Goal: Transaction & Acquisition: Purchase product/service

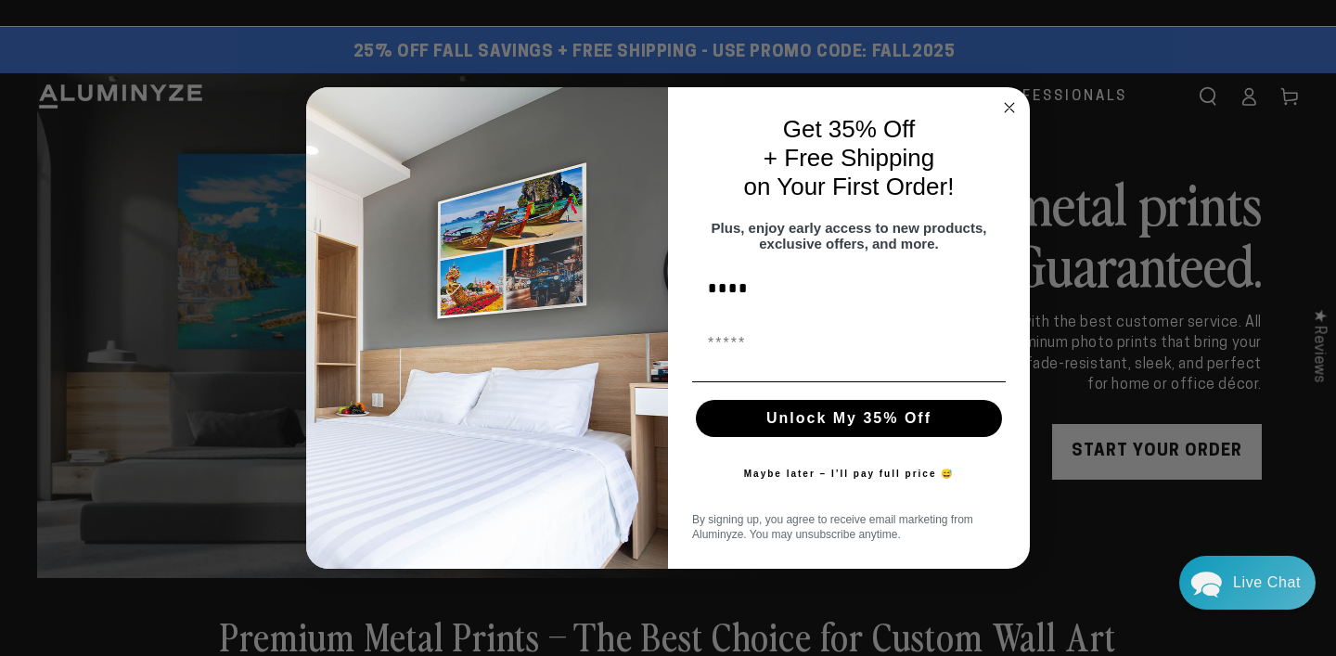
type input "****"
type input "**********"
click at [827, 427] on button "Unlock My 35% Off" at bounding box center [849, 418] width 306 height 37
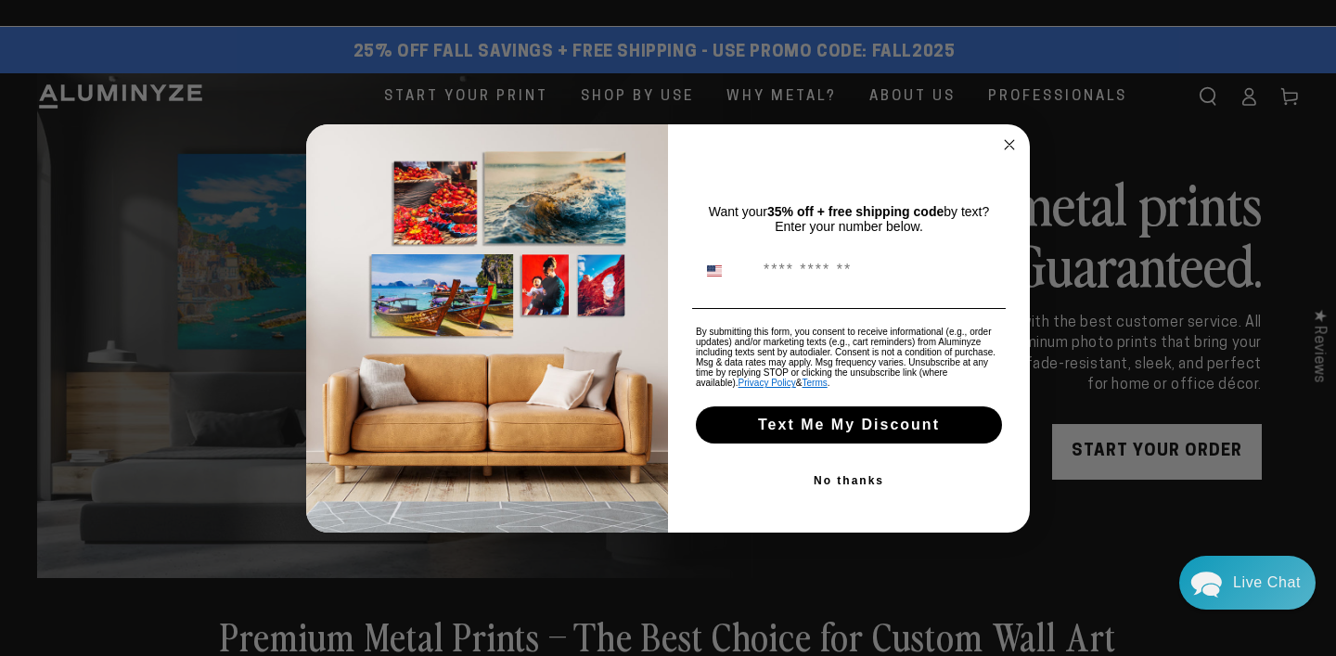
click at [845, 483] on button "No thanks" at bounding box center [849, 480] width 314 height 37
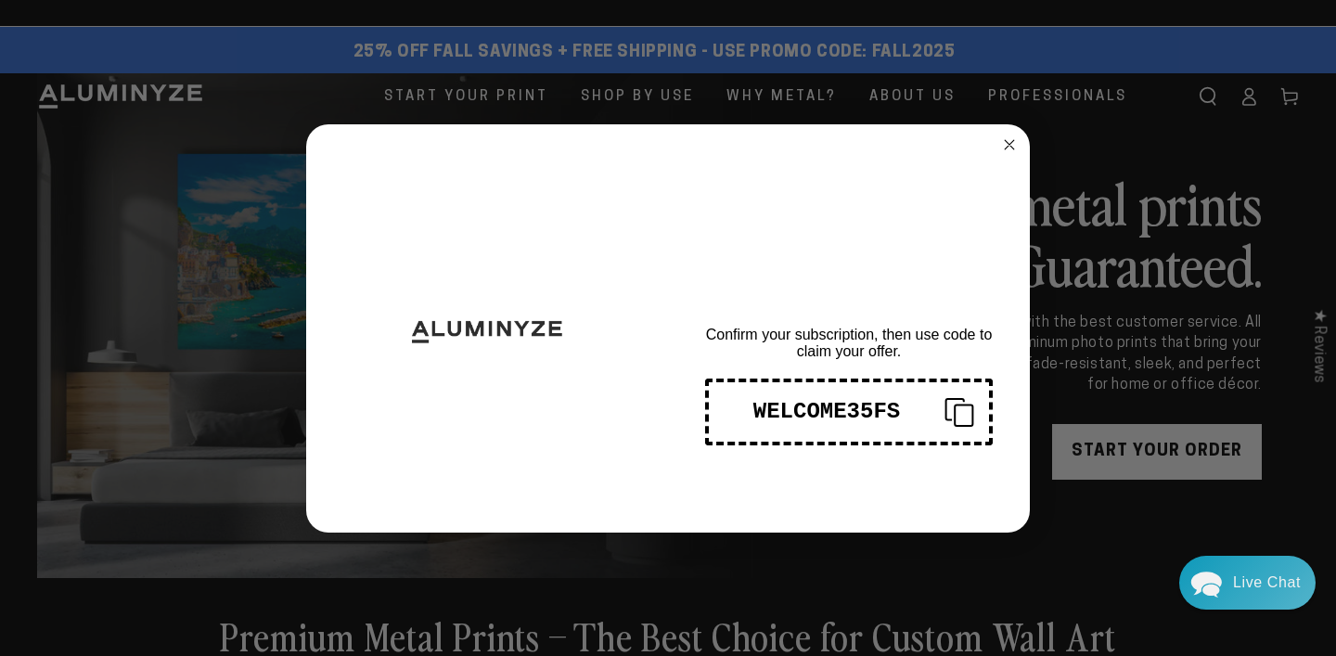
click at [1012, 144] on circle "Close dialog" at bounding box center [1009, 144] width 21 height 21
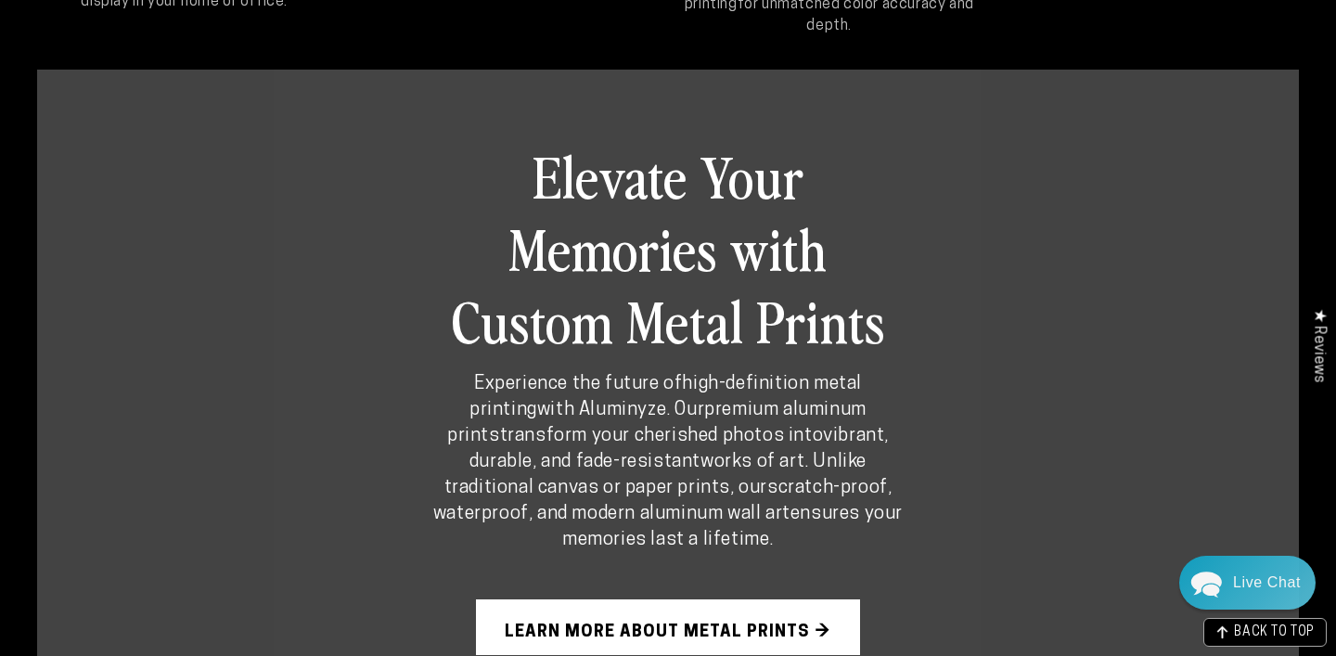
scroll to position [1167, 0]
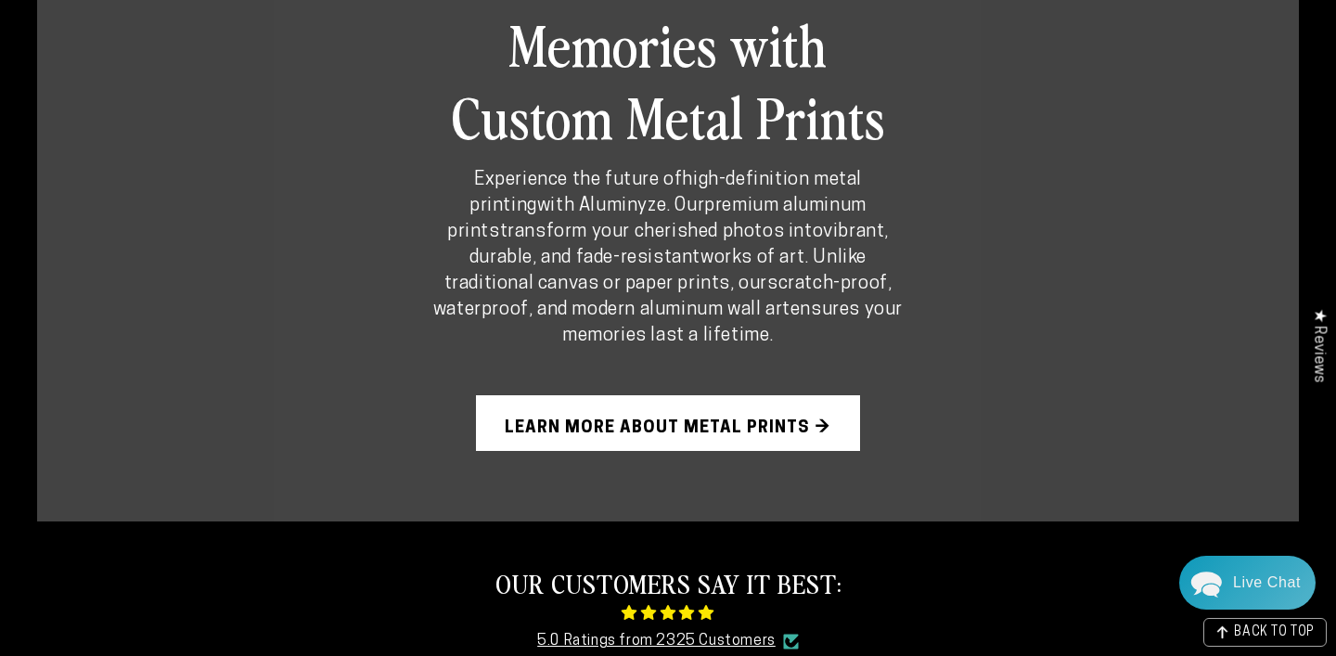
click at [725, 395] on link "Learn More About Metal Prints →" at bounding box center [668, 423] width 384 height 56
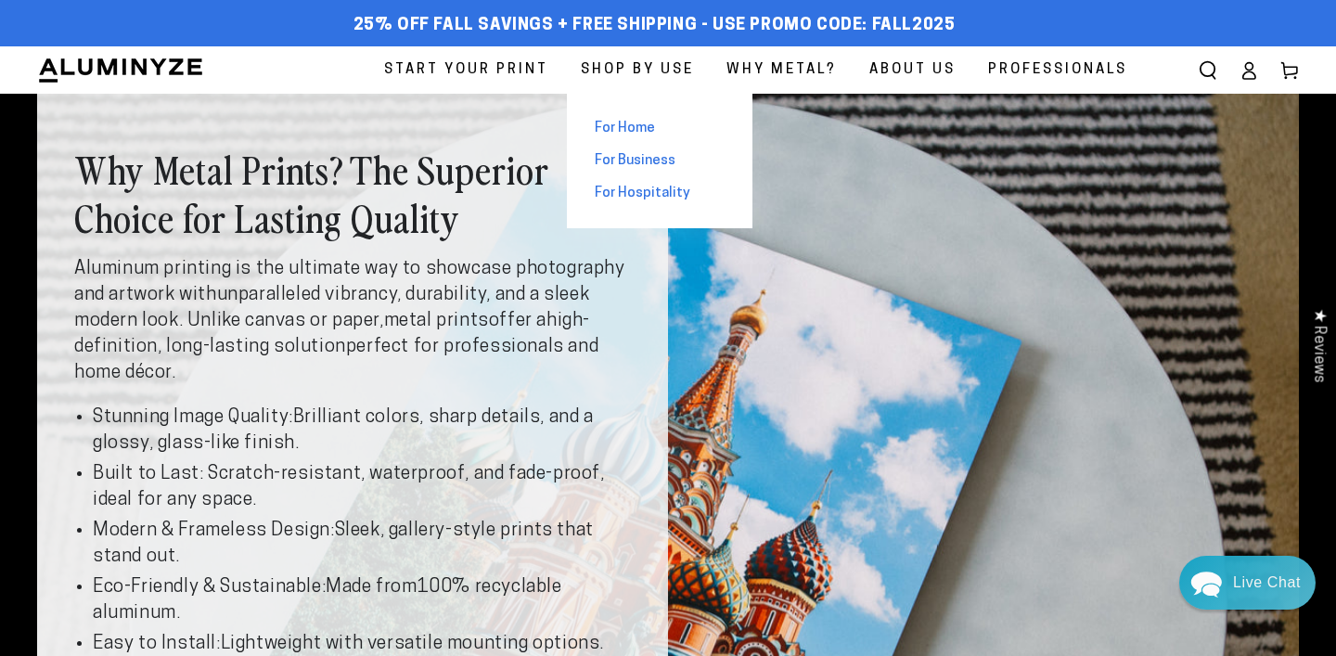
click at [628, 130] on span "For Home" at bounding box center [625, 128] width 60 height 19
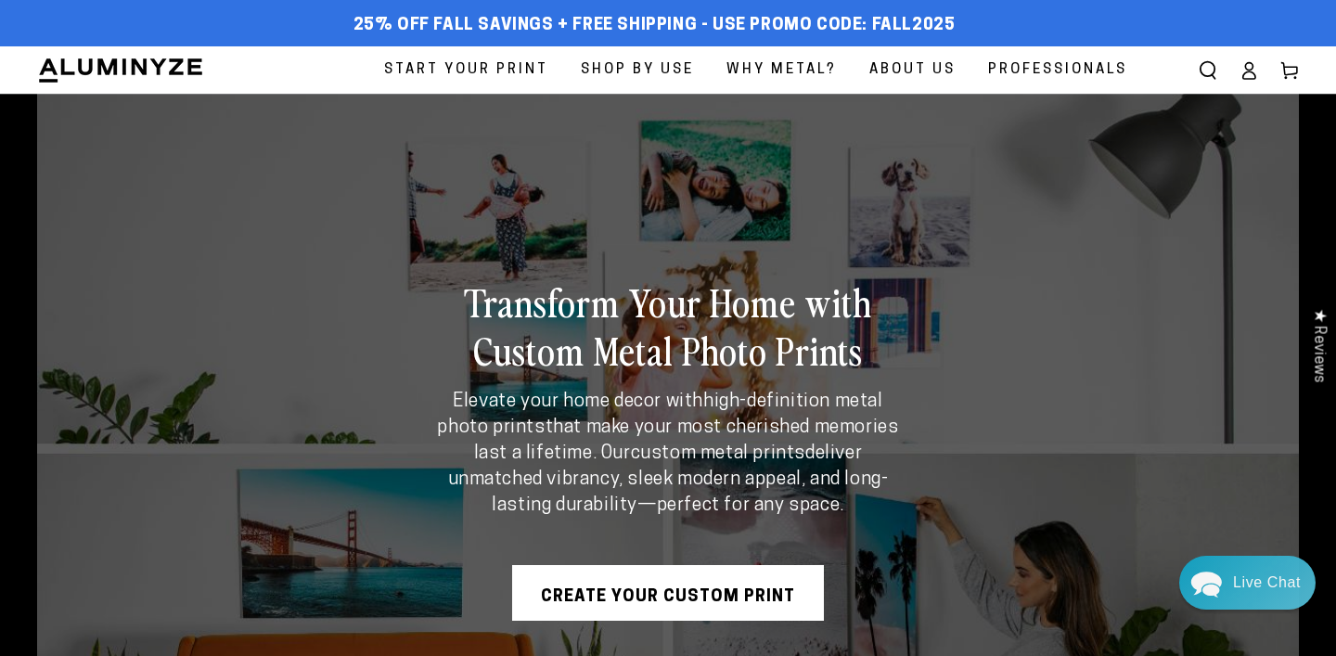
click at [469, 76] on span "Start Your Print" at bounding box center [466, 70] width 164 height 25
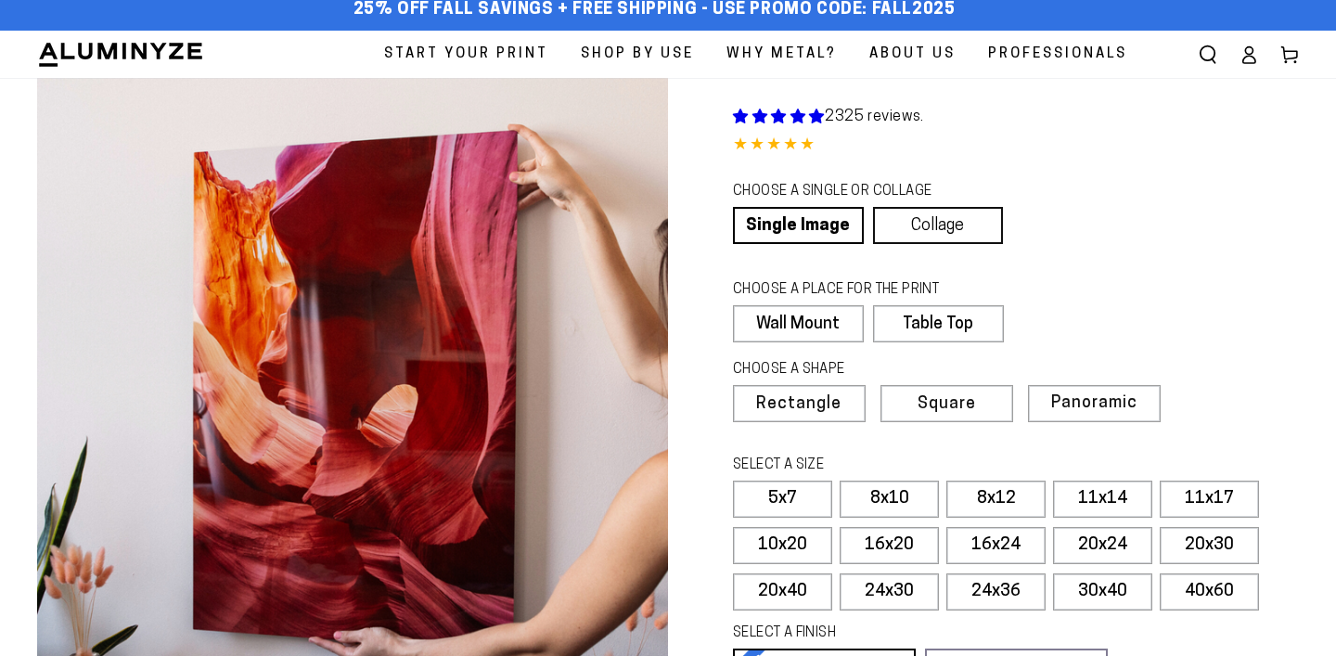
scroll to position [16, 0]
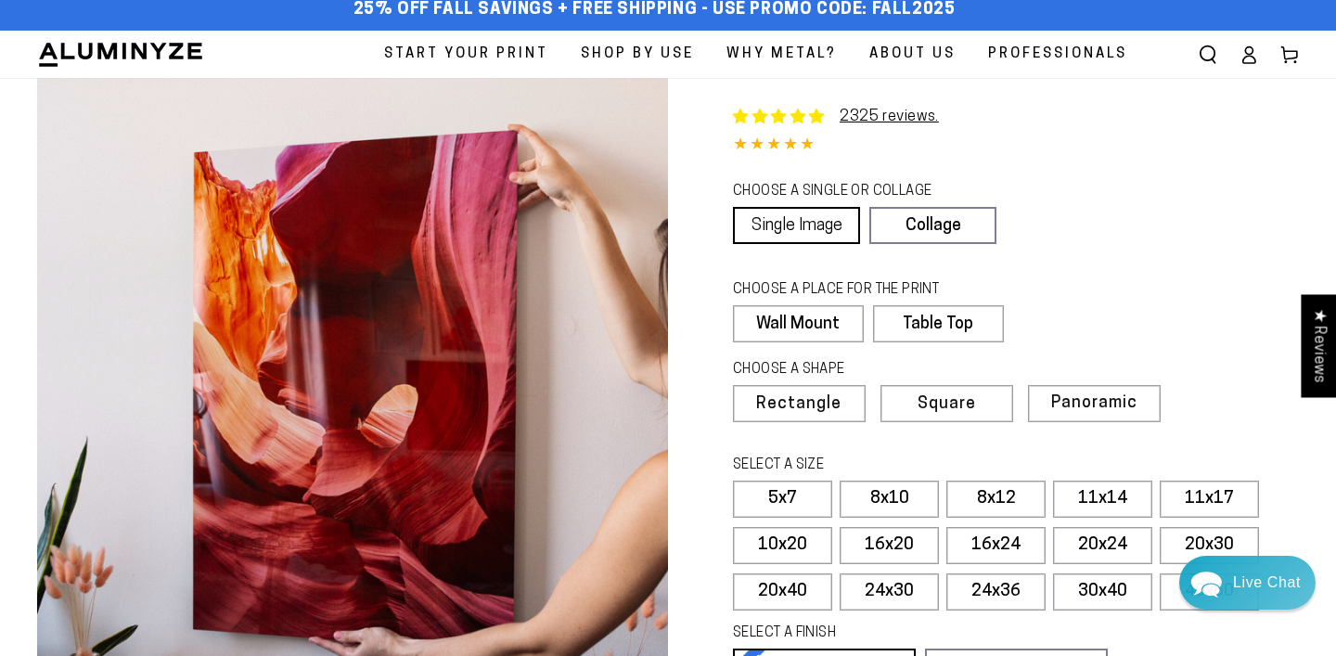
select select "**********"
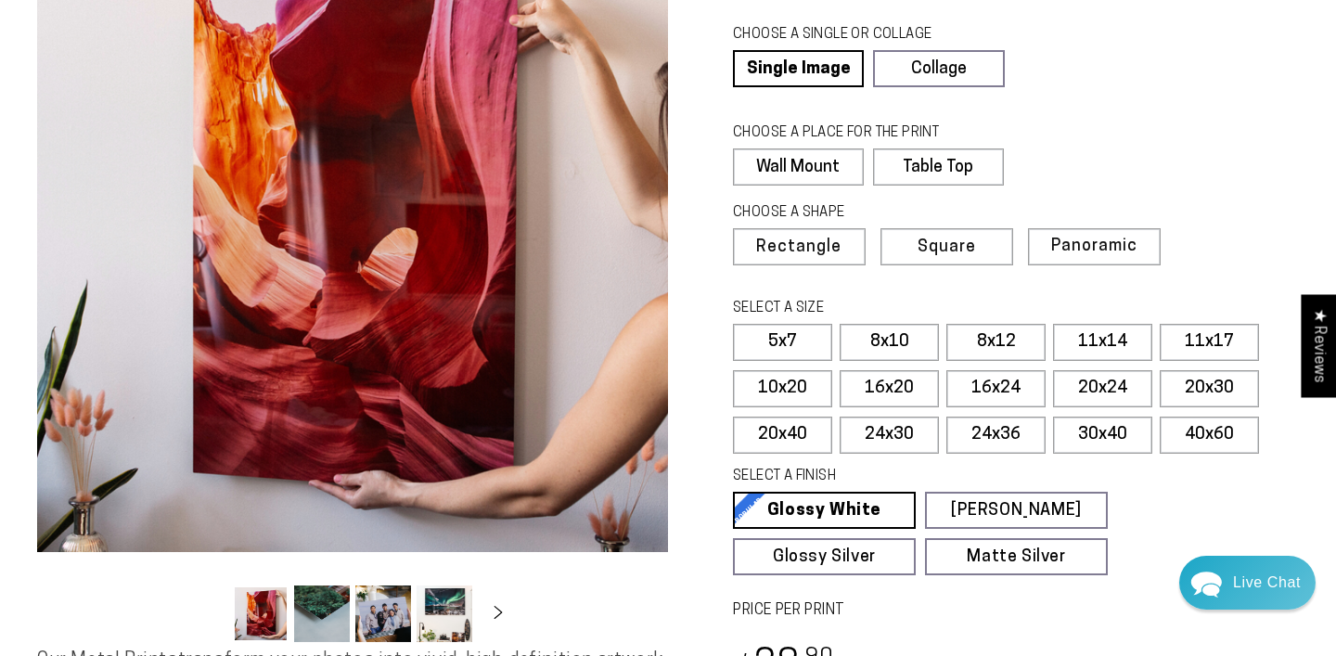
scroll to position [180, 0]
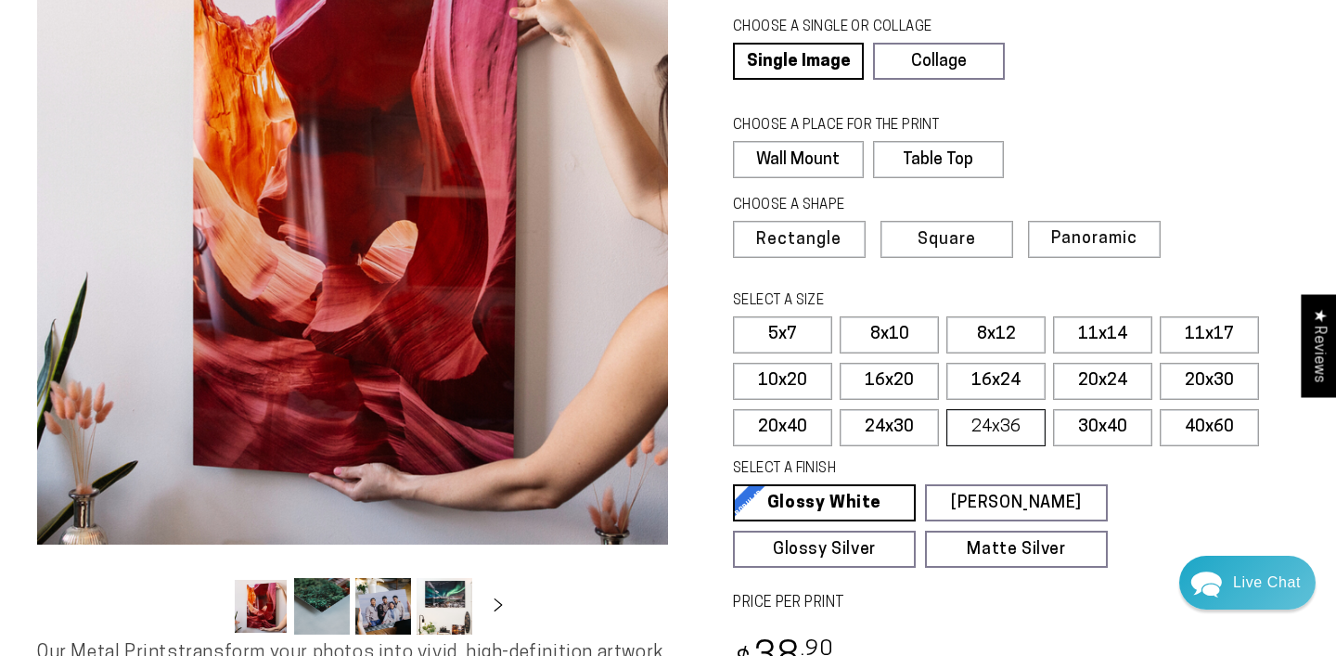
click at [1000, 429] on label "24x36" at bounding box center [995, 427] width 99 height 37
click at [1104, 429] on label "30x40" at bounding box center [1102, 427] width 99 height 37
click at [996, 419] on label "24x36" at bounding box center [995, 427] width 99 height 37
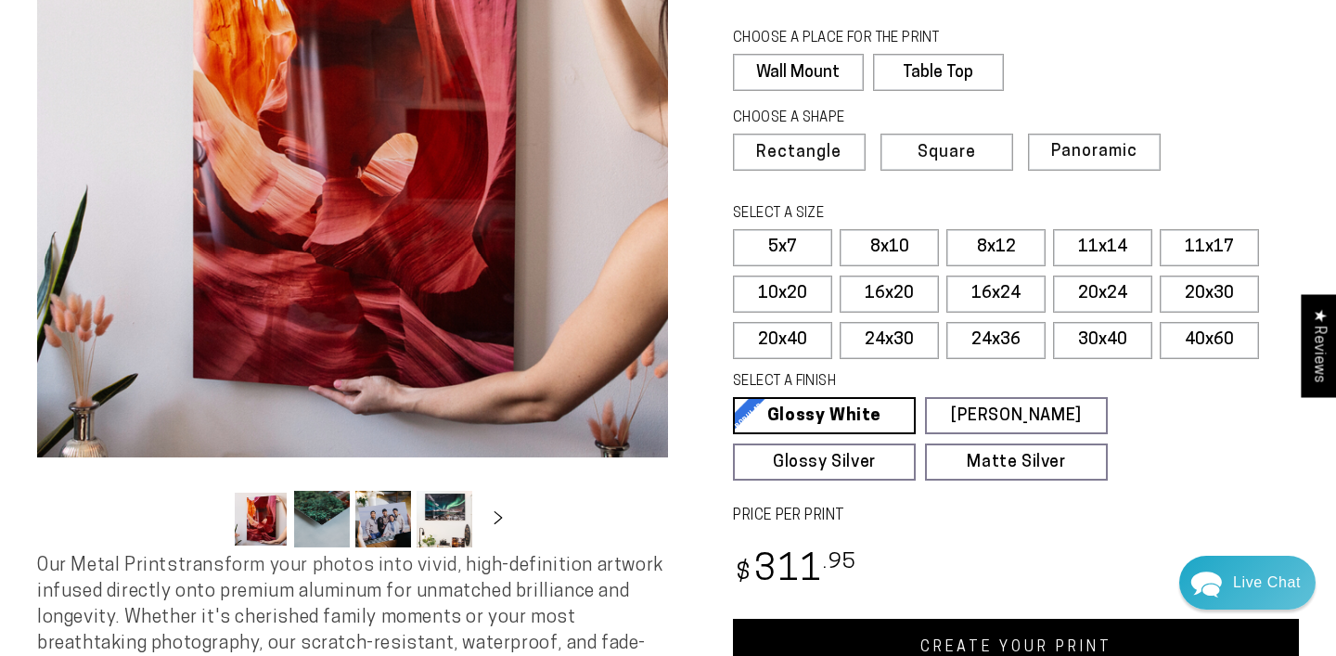
scroll to position [289, 0]
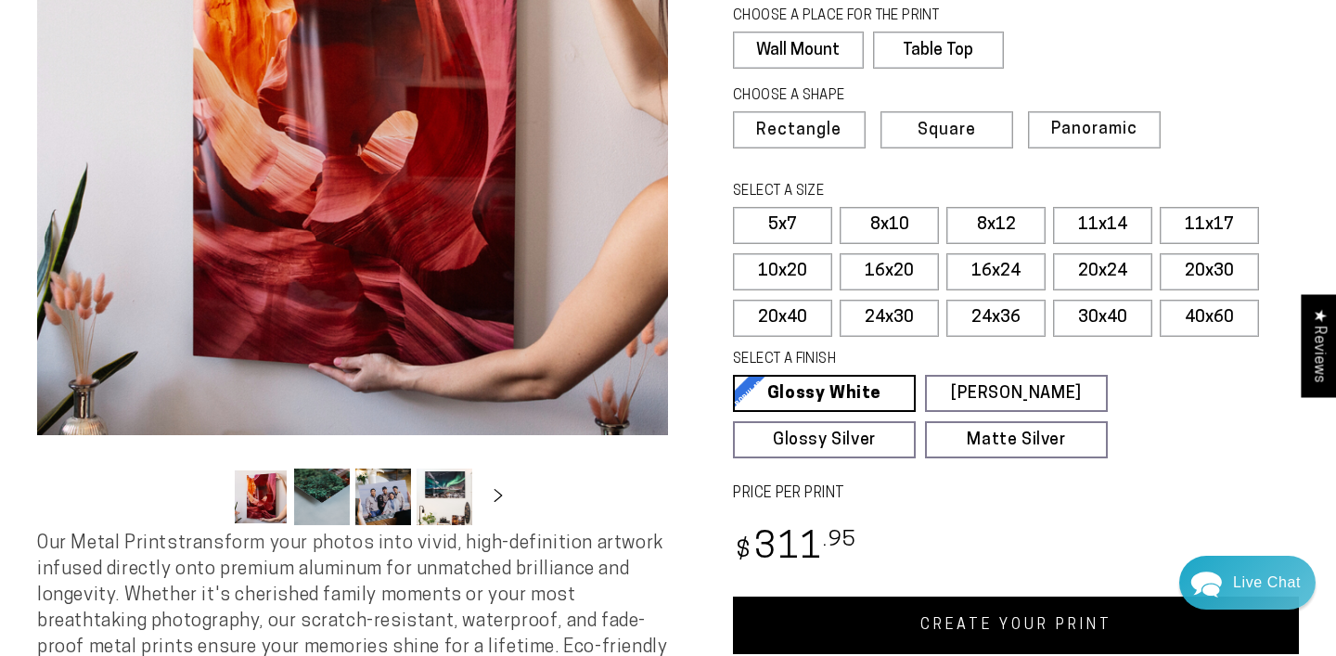
click at [326, 492] on button "Load image 2 in gallery view" at bounding box center [322, 497] width 56 height 57
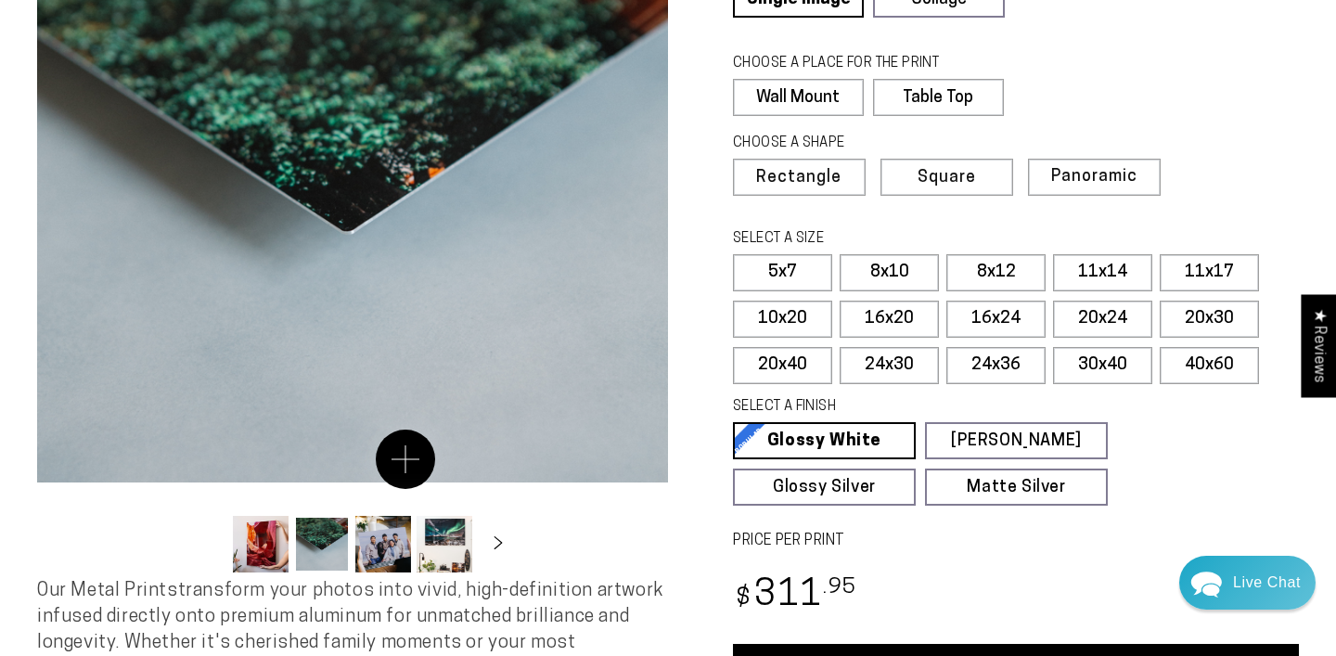
scroll to position [272, 0]
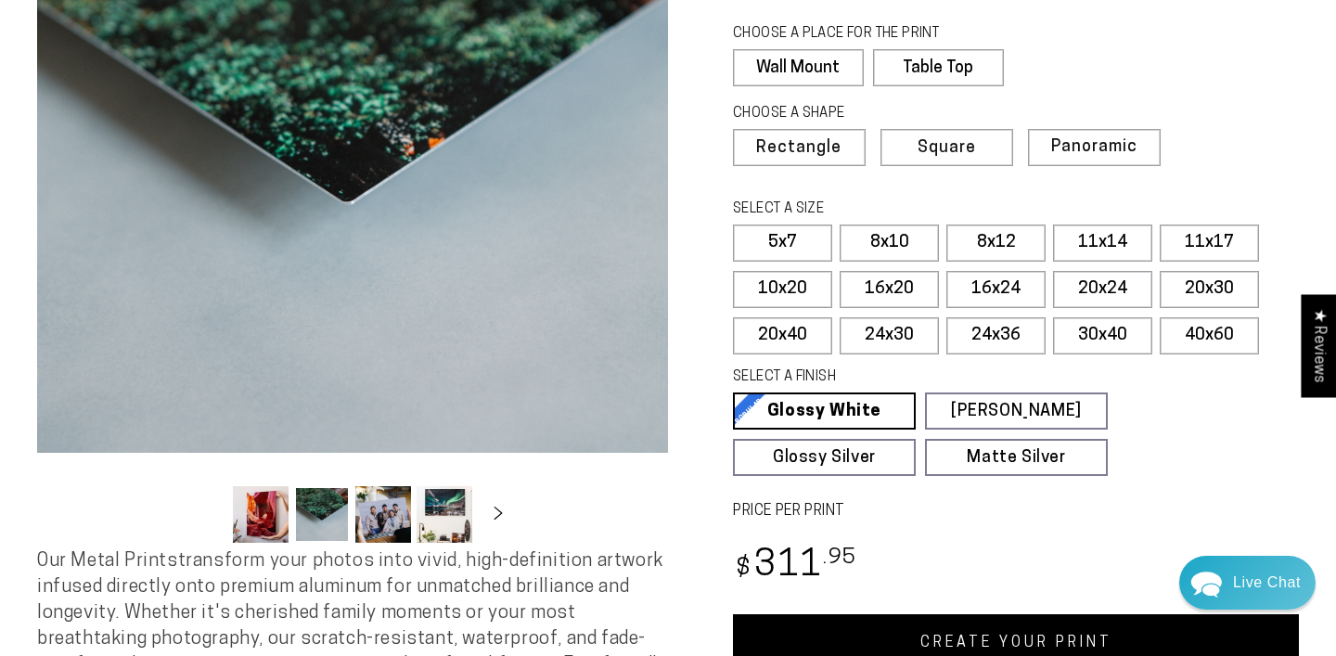
click at [389, 524] on button "Load image 3 in gallery view" at bounding box center [383, 514] width 56 height 57
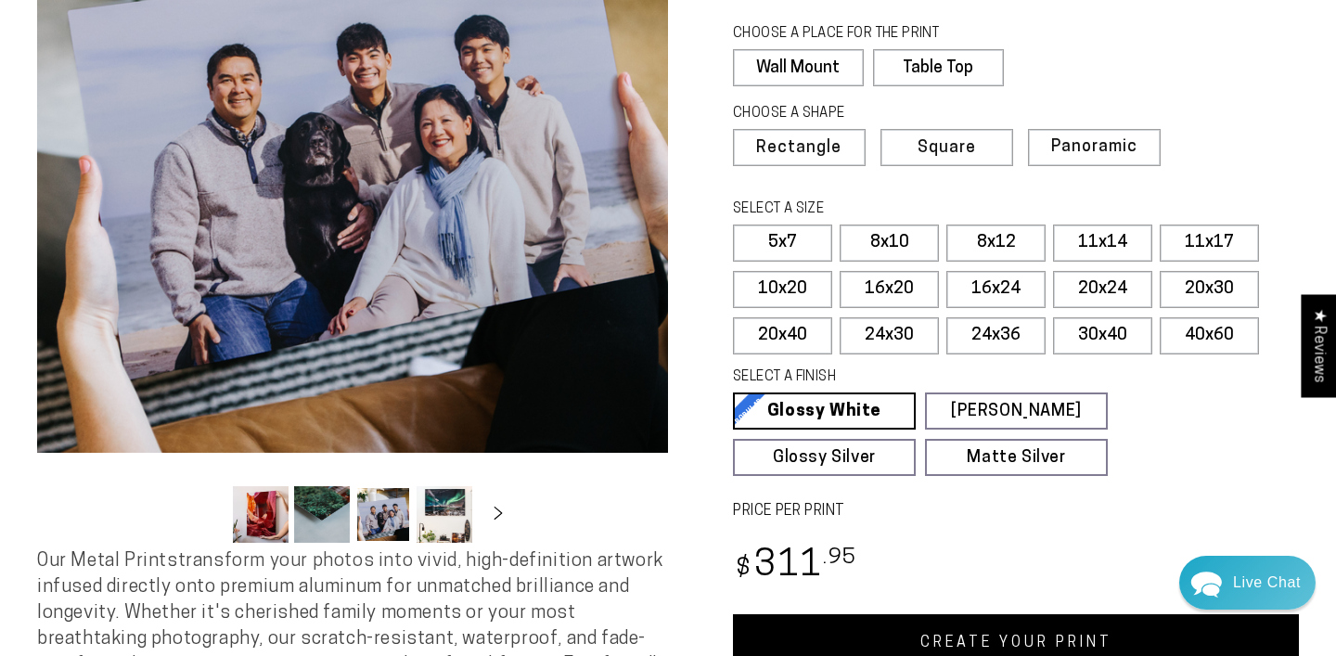
click at [438, 520] on button "Load image 4 in gallery view" at bounding box center [445, 514] width 56 height 57
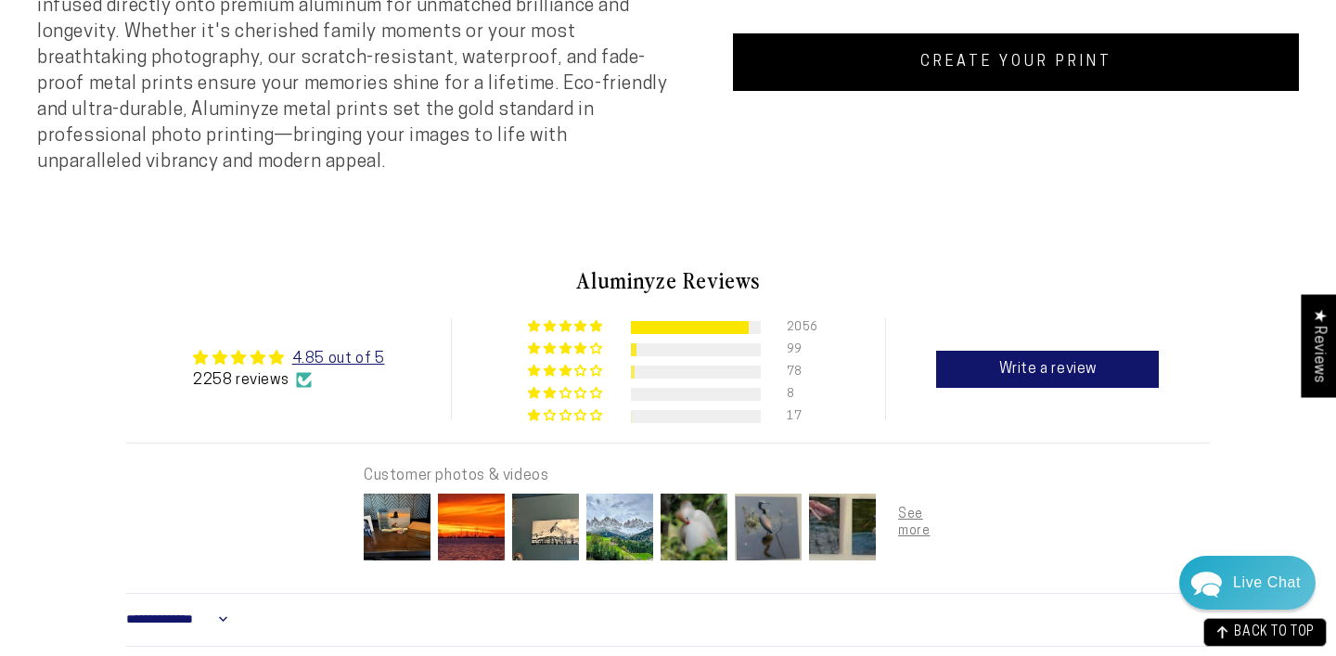
scroll to position [858, 0]
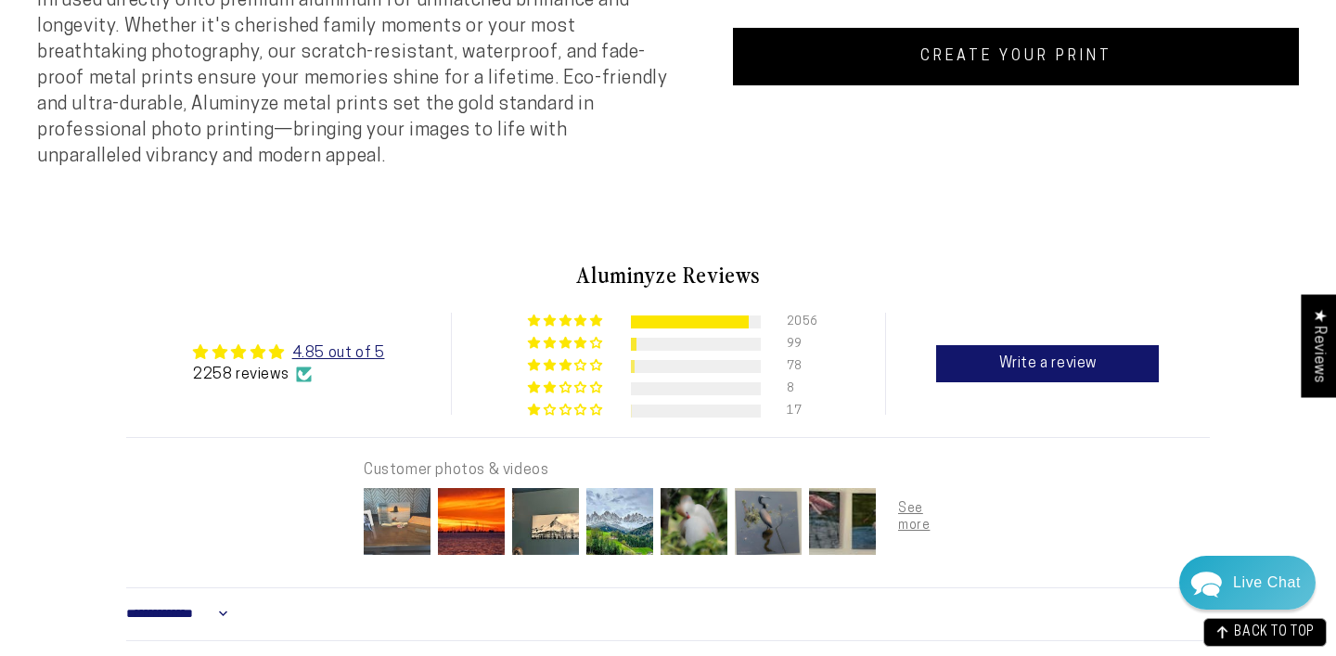
click at [418, 518] on img at bounding box center [397, 521] width 74 height 74
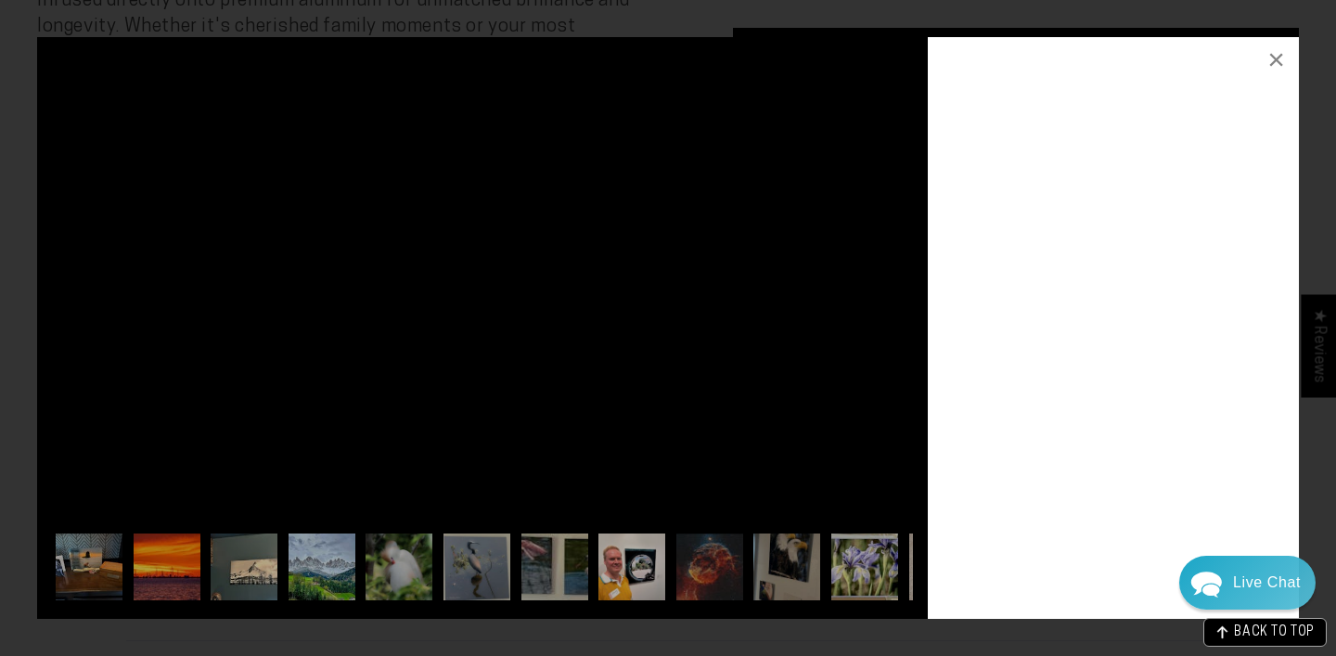
scroll to position [0, 180]
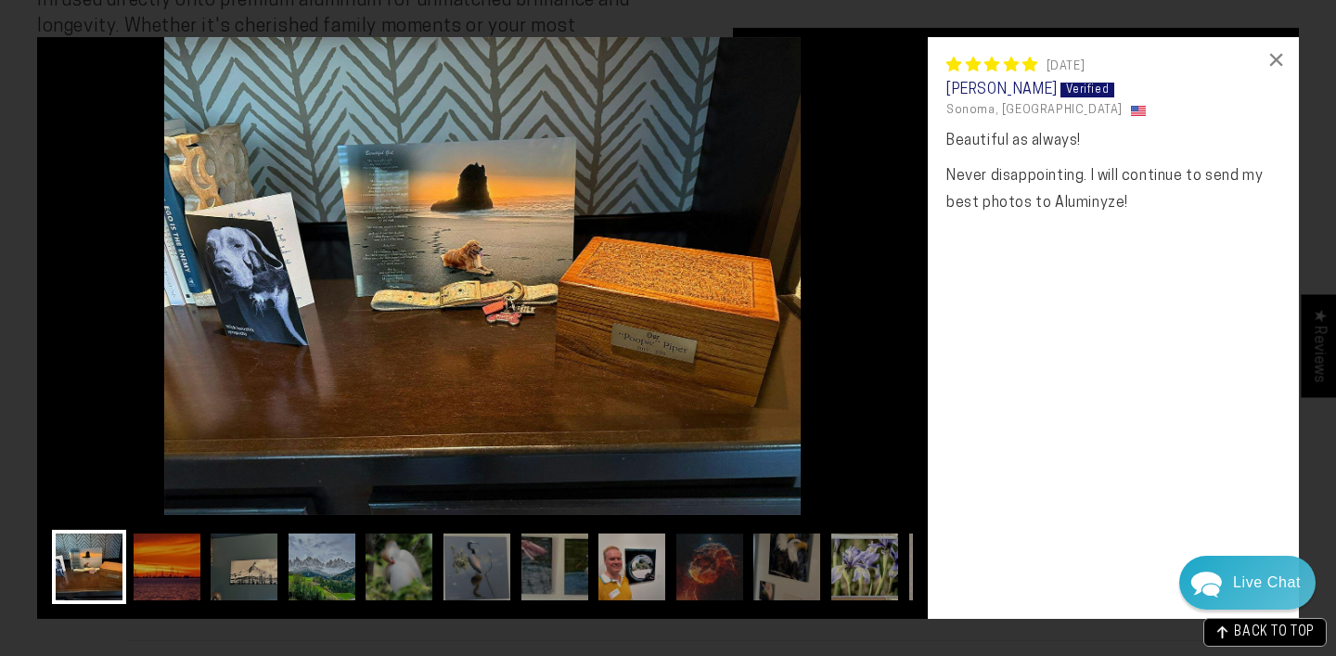
click at [870, 313] on img at bounding box center [482, 276] width 891 height 478
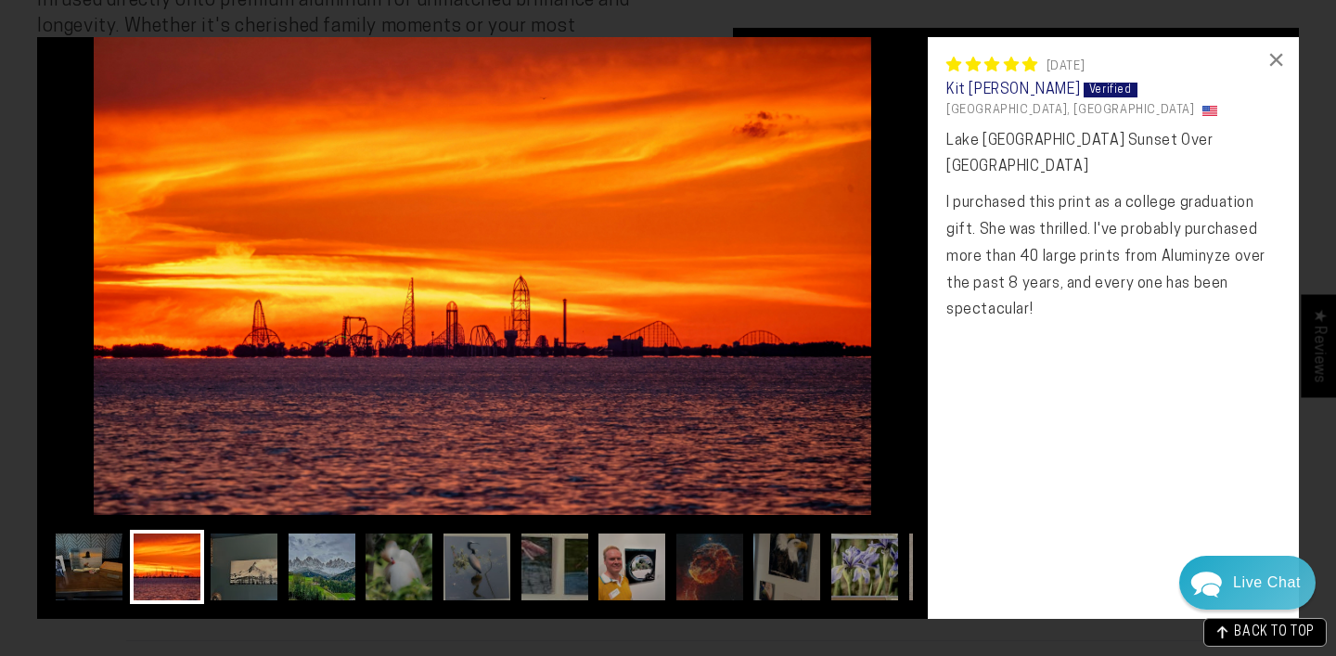
click at [870, 313] on img at bounding box center [482, 276] width 891 height 478
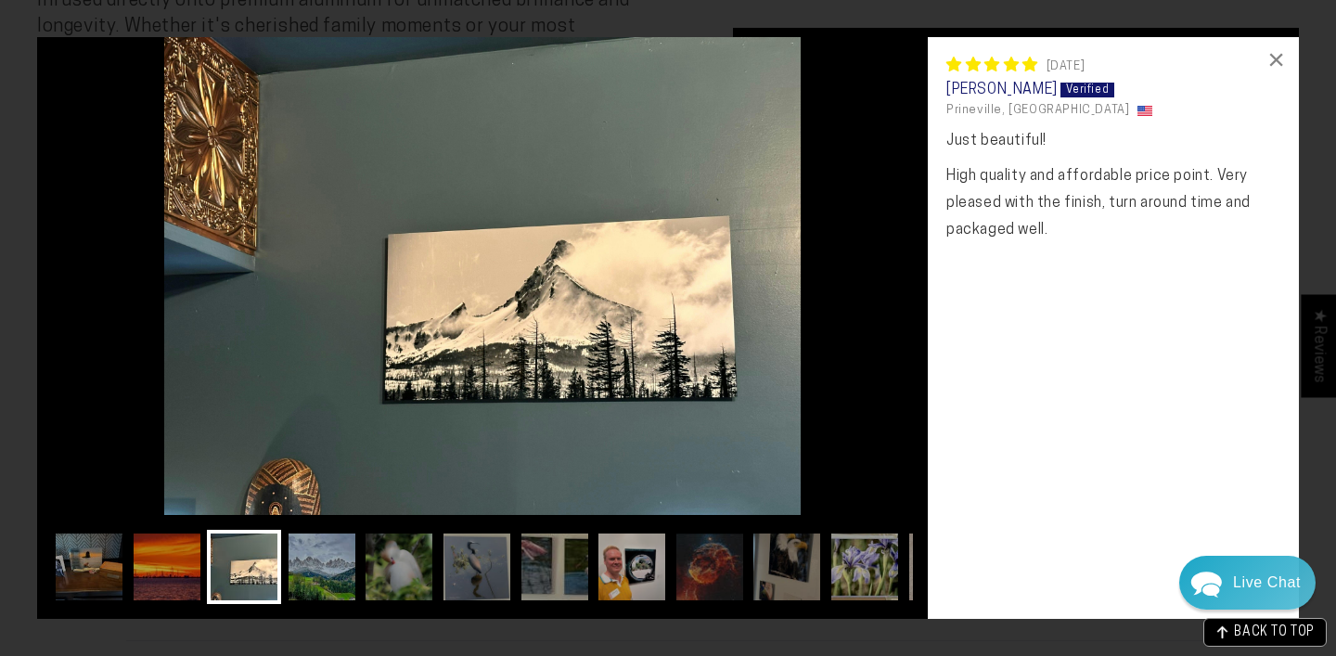
click at [870, 313] on img at bounding box center [482, 276] width 891 height 478
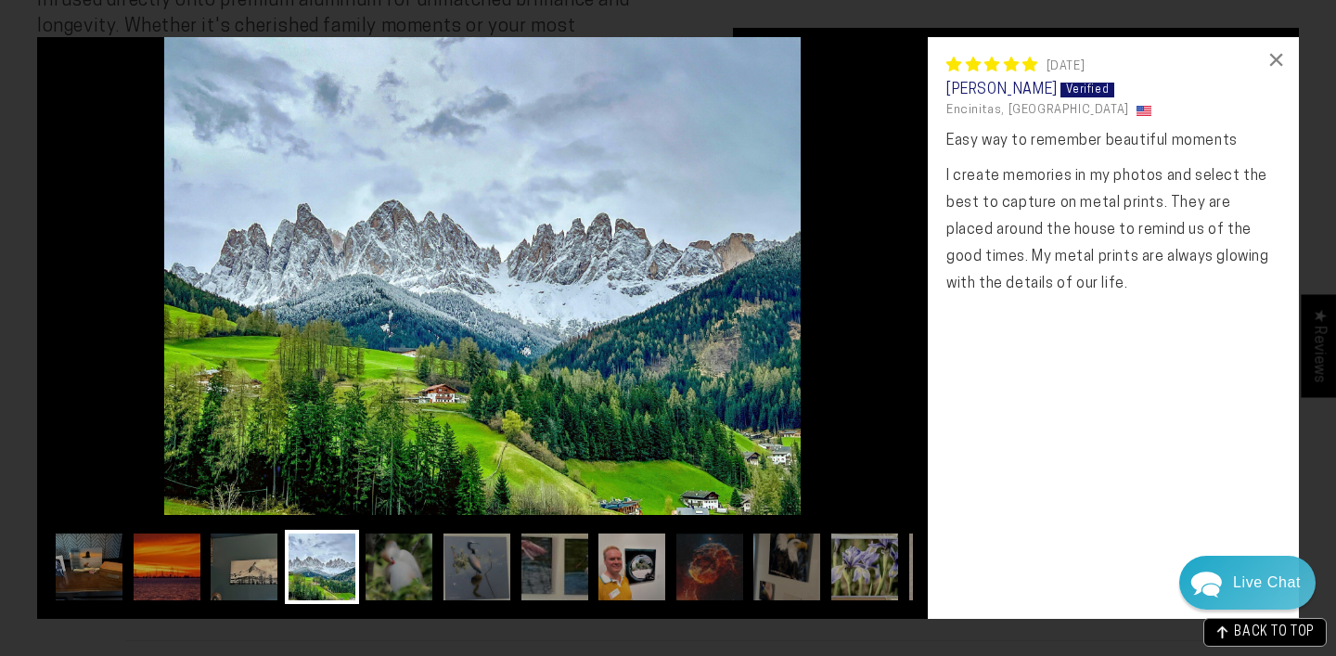
click at [870, 313] on img at bounding box center [482, 276] width 891 height 478
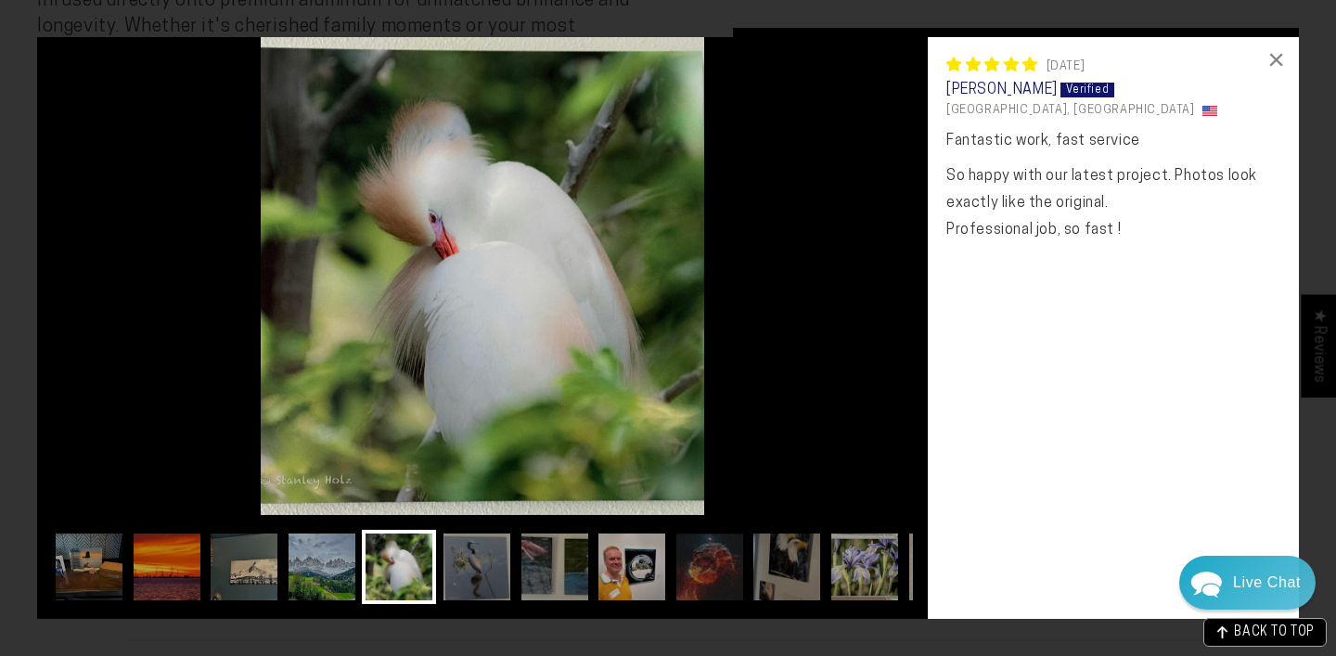
click at [870, 313] on img at bounding box center [482, 276] width 891 height 478
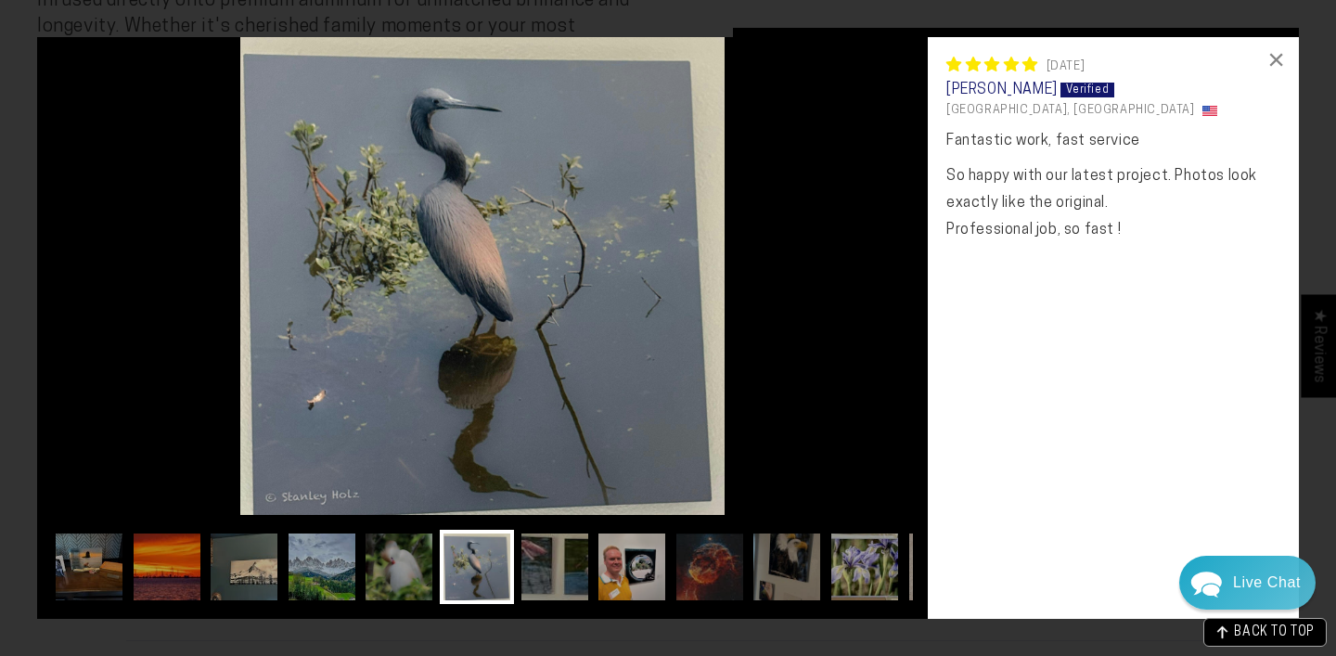
click at [870, 313] on img at bounding box center [482, 276] width 891 height 478
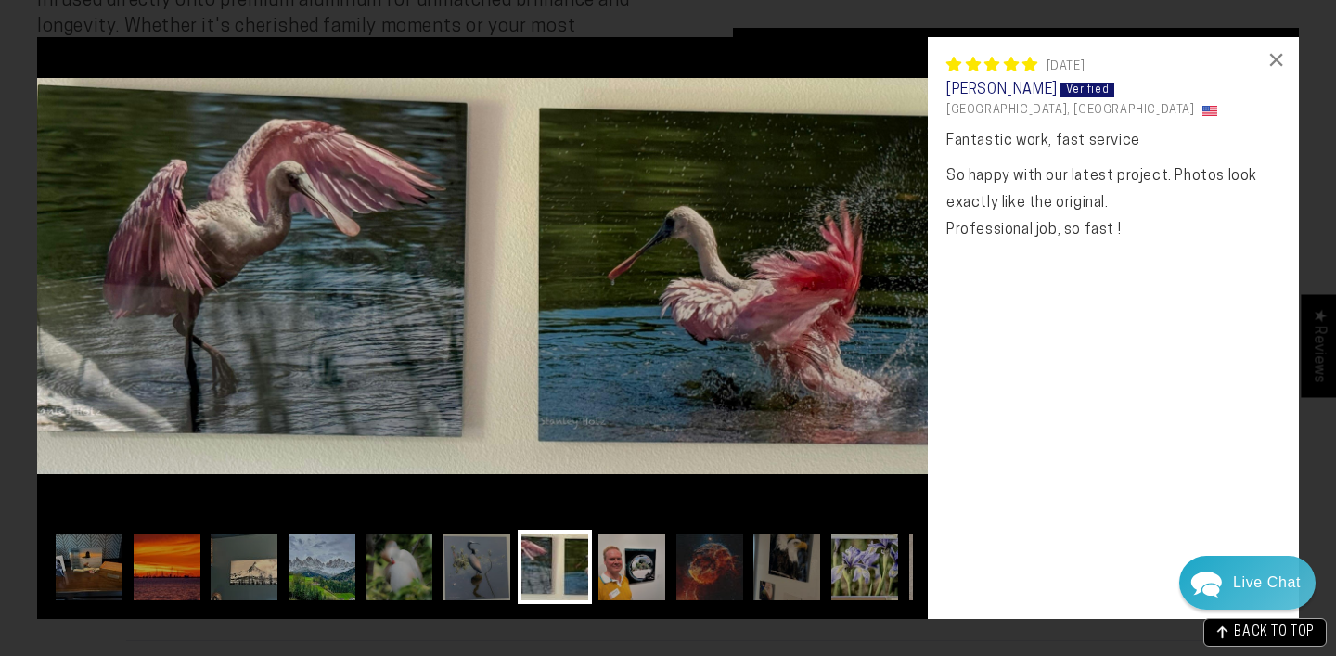
click at [870, 313] on img at bounding box center [482, 276] width 891 height 478
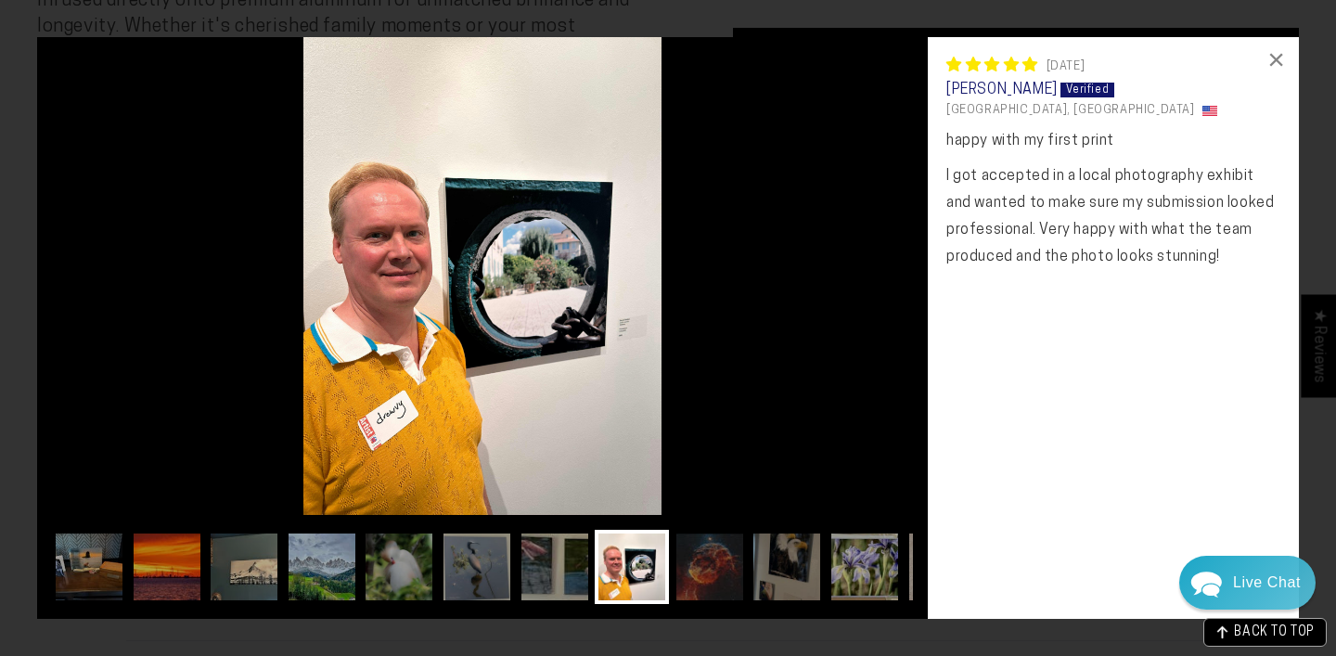
click at [870, 313] on img at bounding box center [482, 276] width 891 height 478
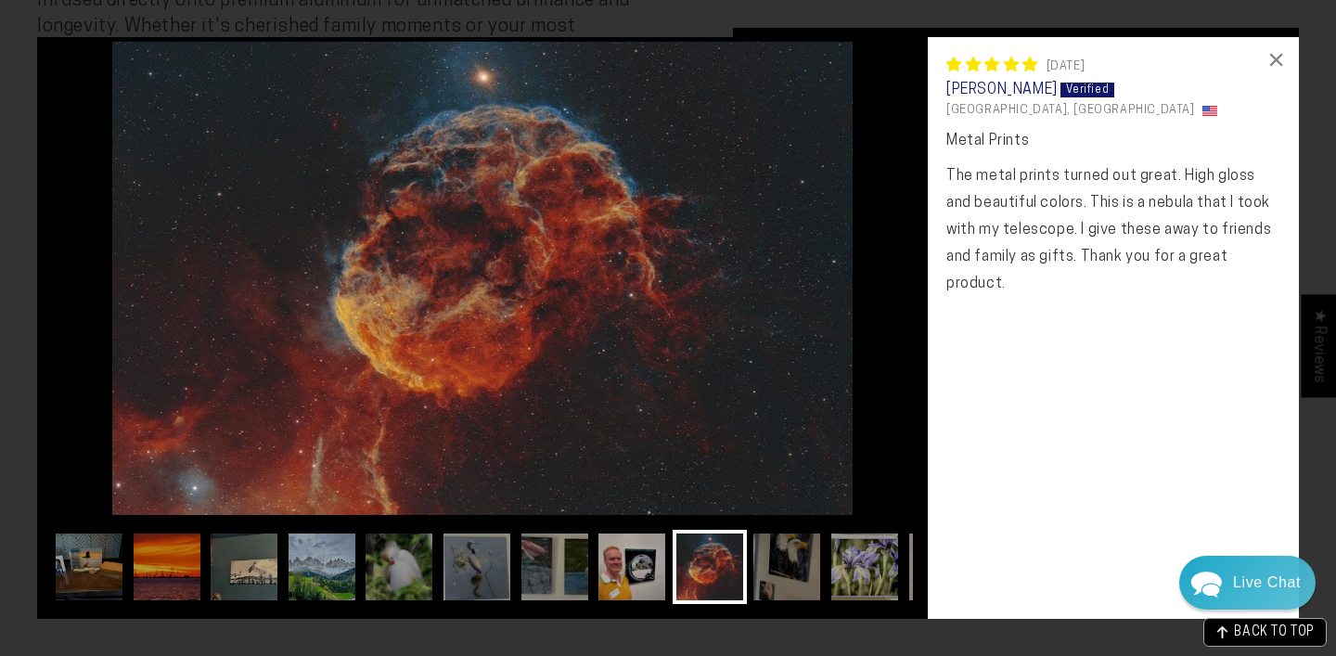
click at [870, 313] on img at bounding box center [482, 276] width 891 height 478
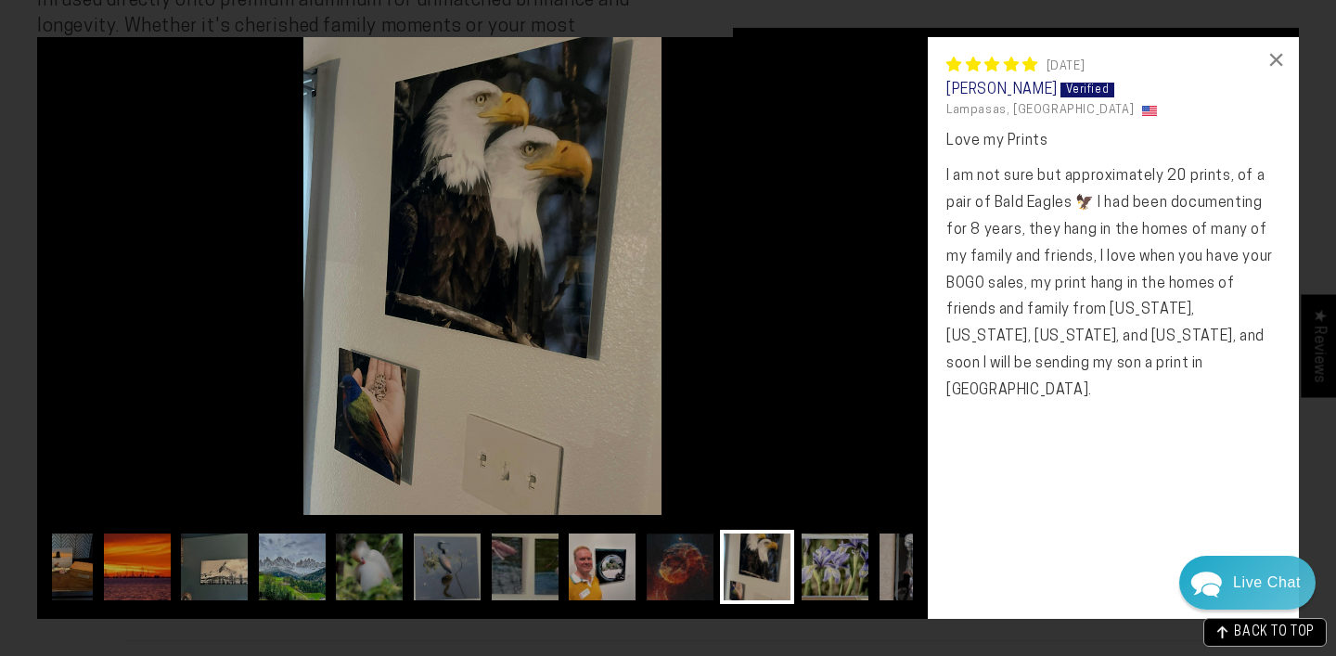
click at [870, 313] on img at bounding box center [482, 276] width 891 height 478
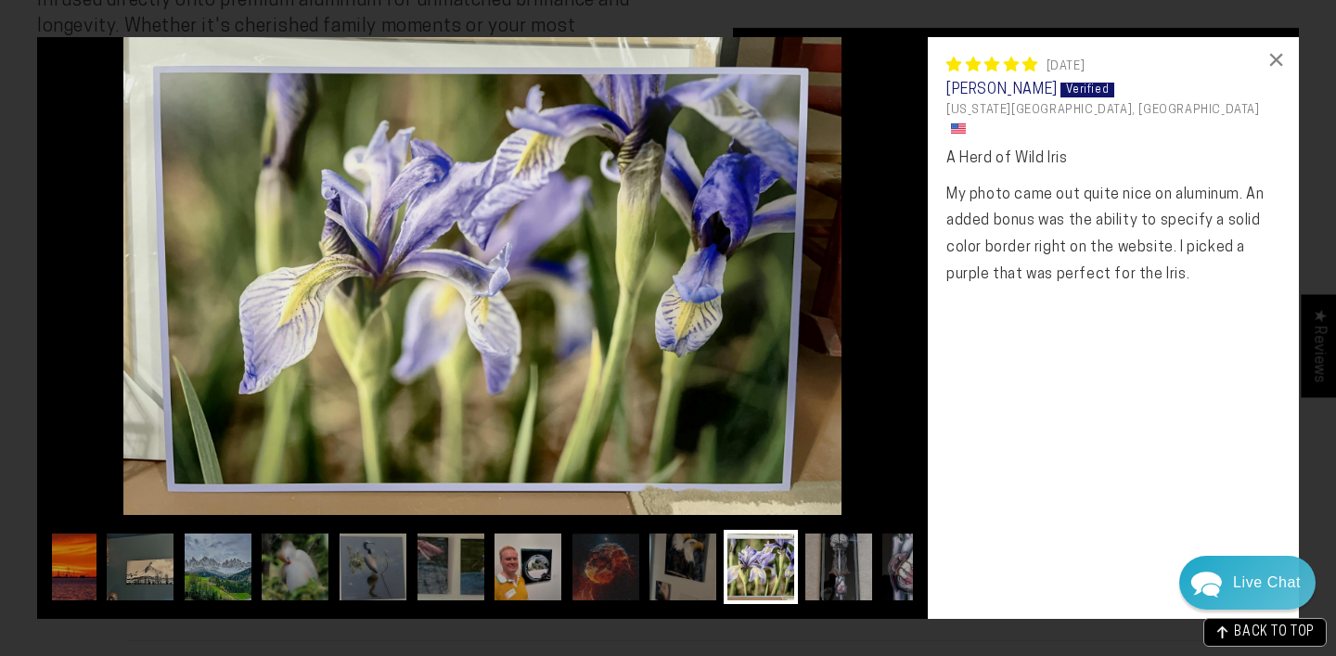
click at [870, 313] on img at bounding box center [482, 276] width 891 height 478
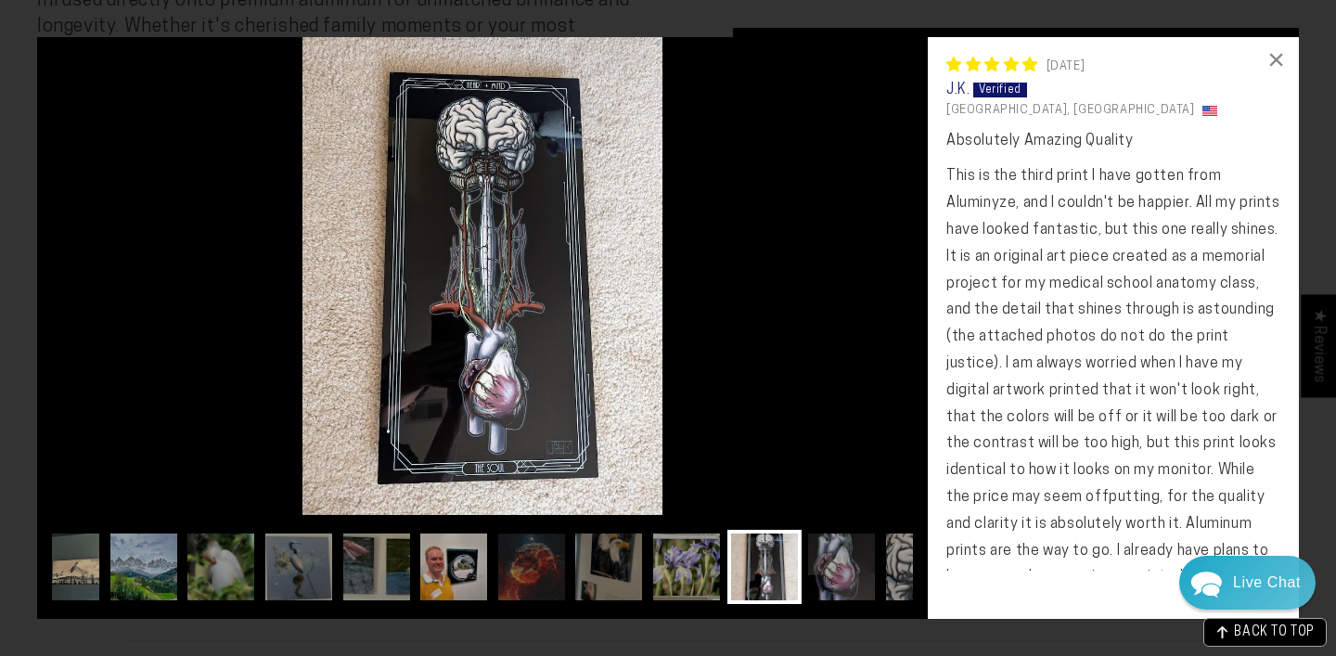
click at [870, 313] on img at bounding box center [482, 276] width 891 height 478
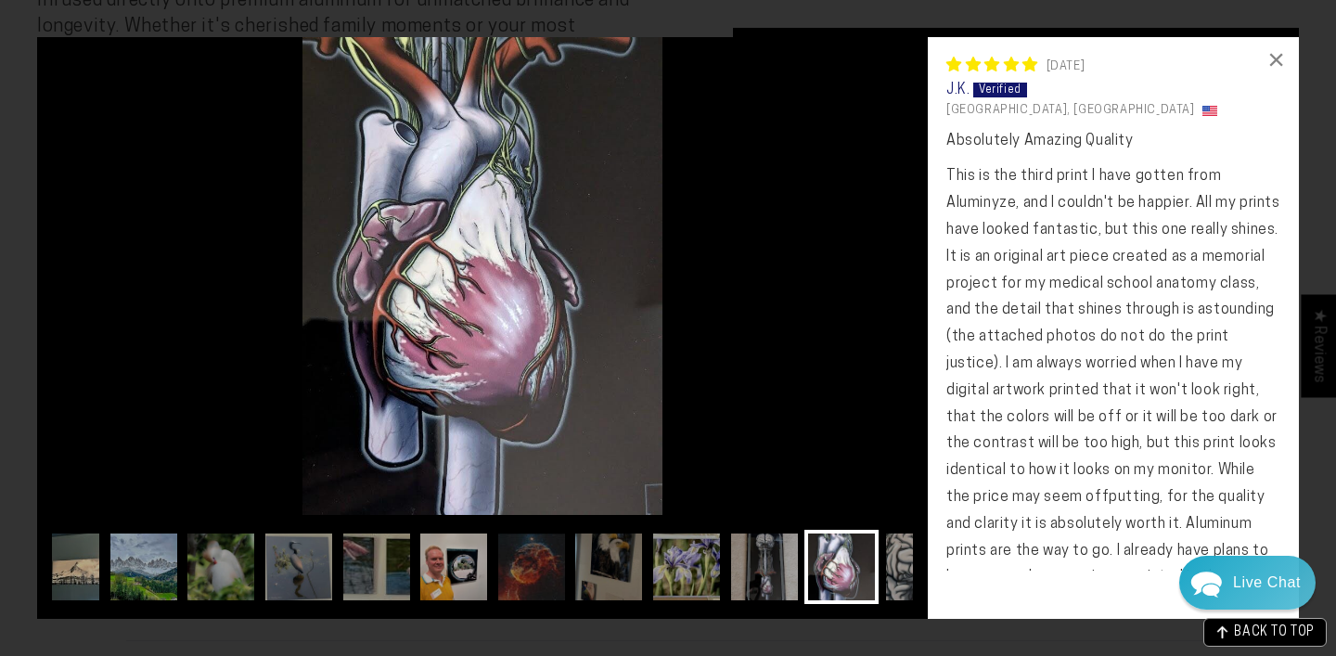
scroll to position [0, 224]
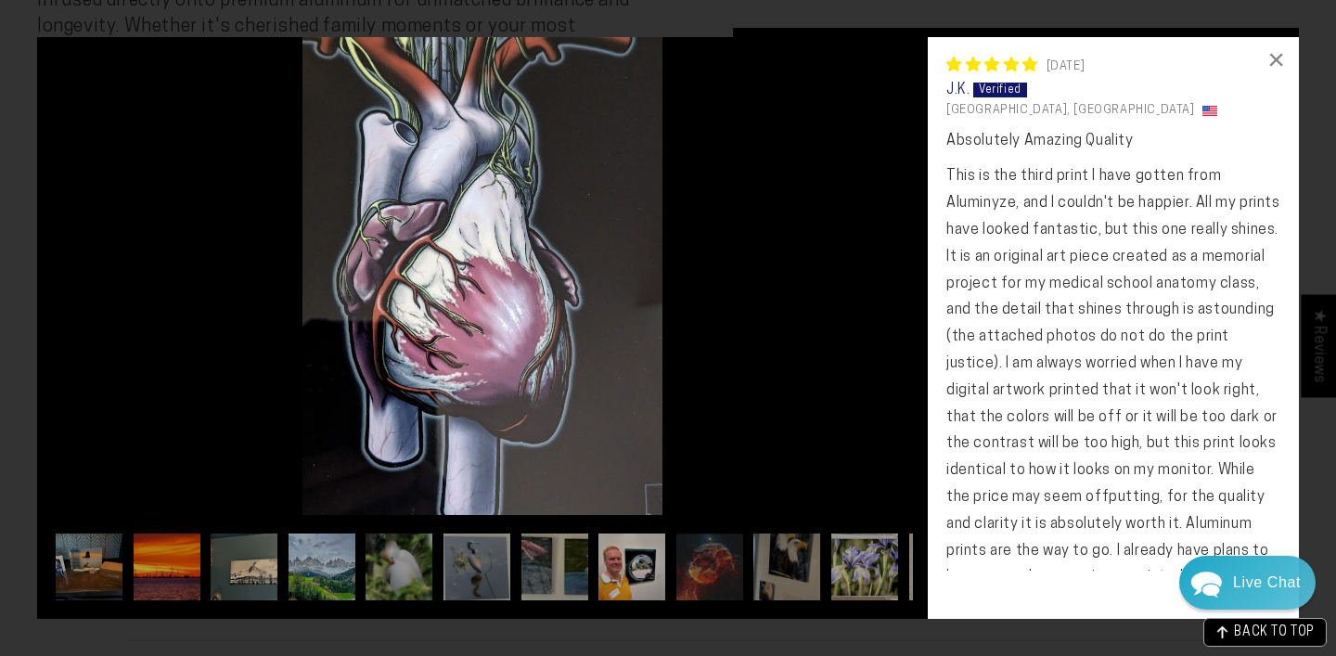
click at [870, 313] on img at bounding box center [482, 276] width 891 height 478
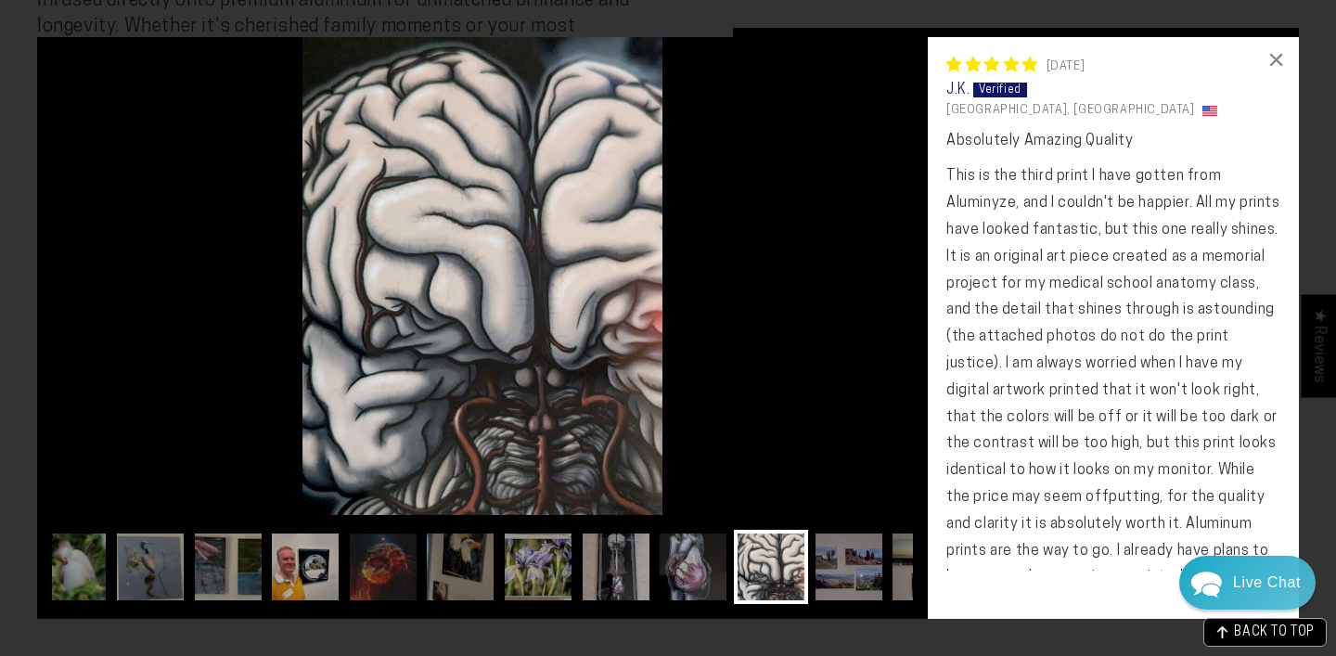
click at [870, 313] on img at bounding box center [482, 276] width 891 height 478
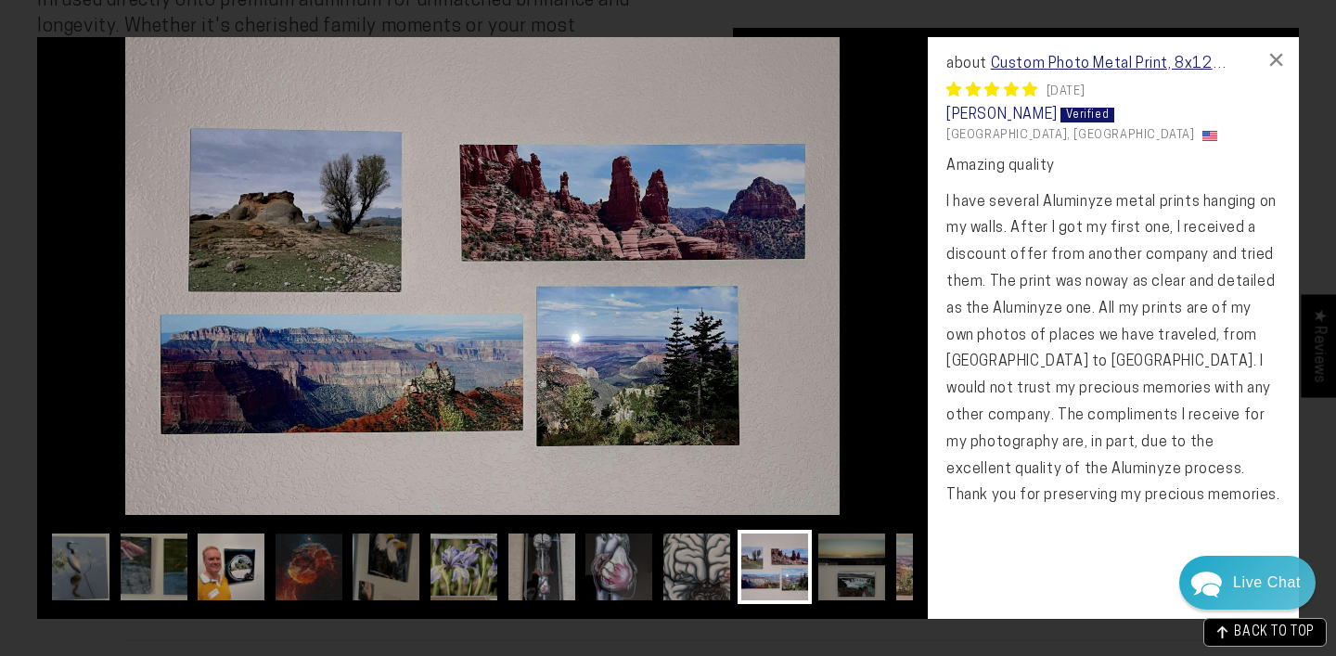
click at [870, 313] on img at bounding box center [482, 276] width 891 height 478
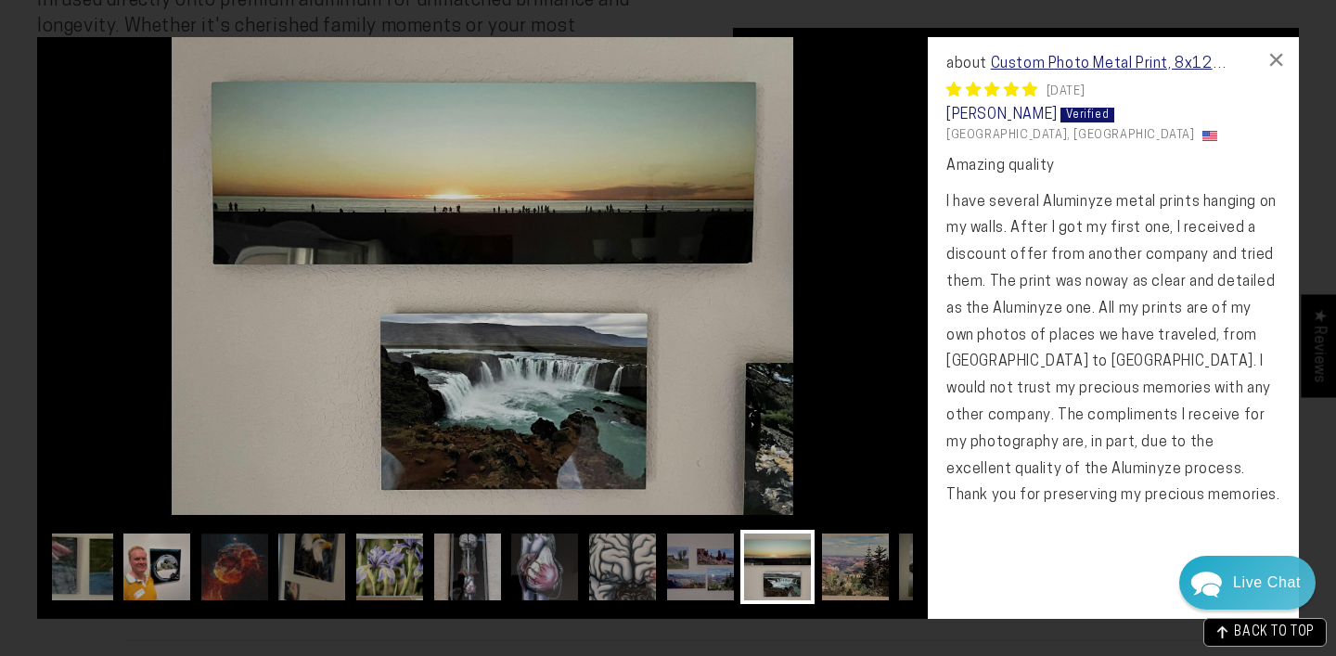
click at [870, 313] on img at bounding box center [482, 276] width 891 height 478
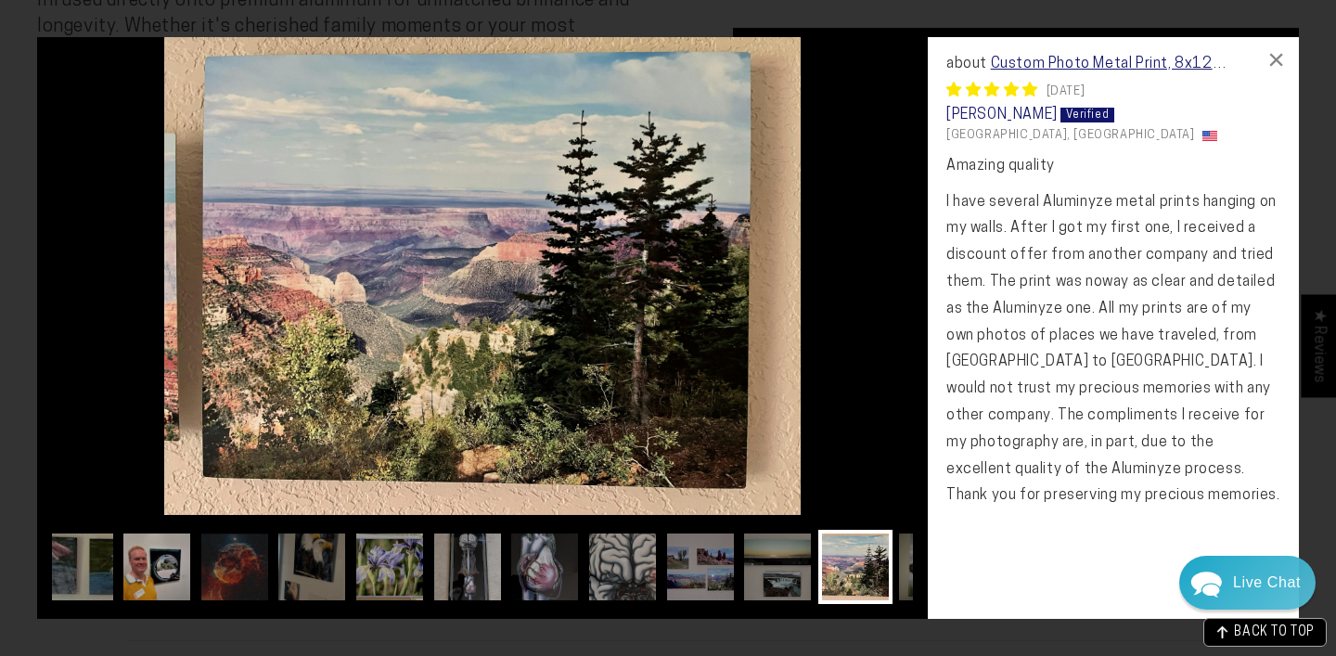
scroll to position [0, 549]
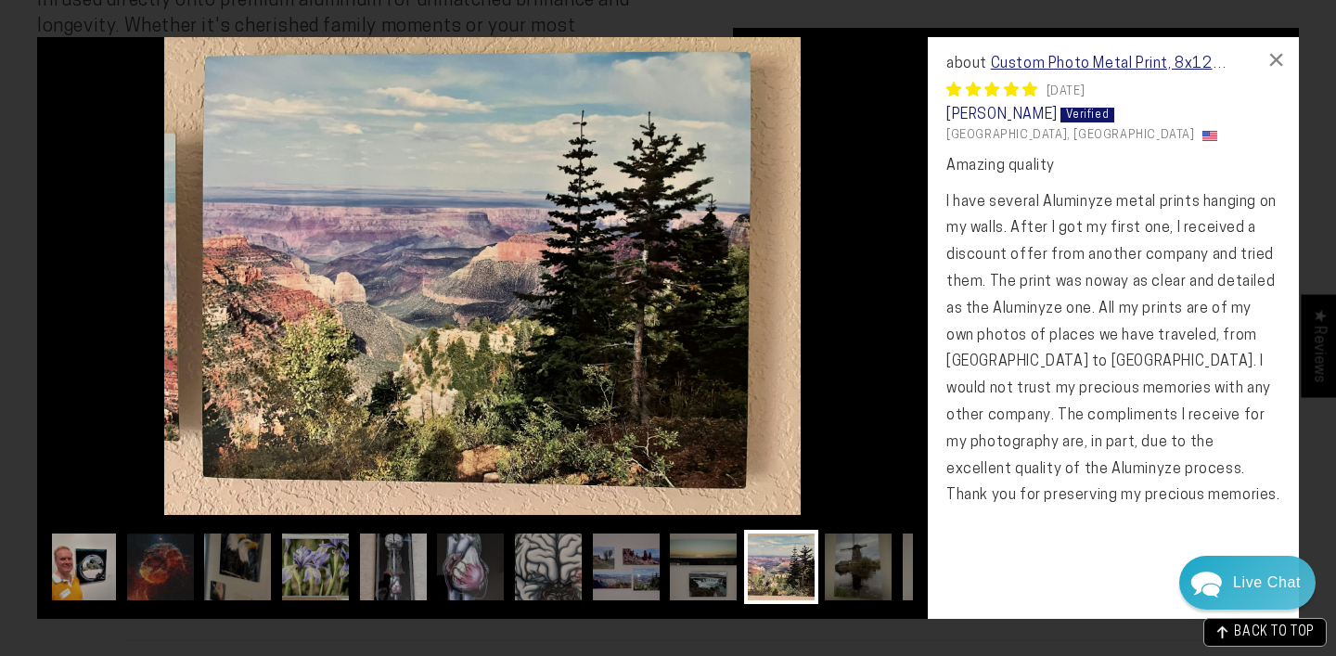
click at [870, 313] on img at bounding box center [482, 276] width 891 height 478
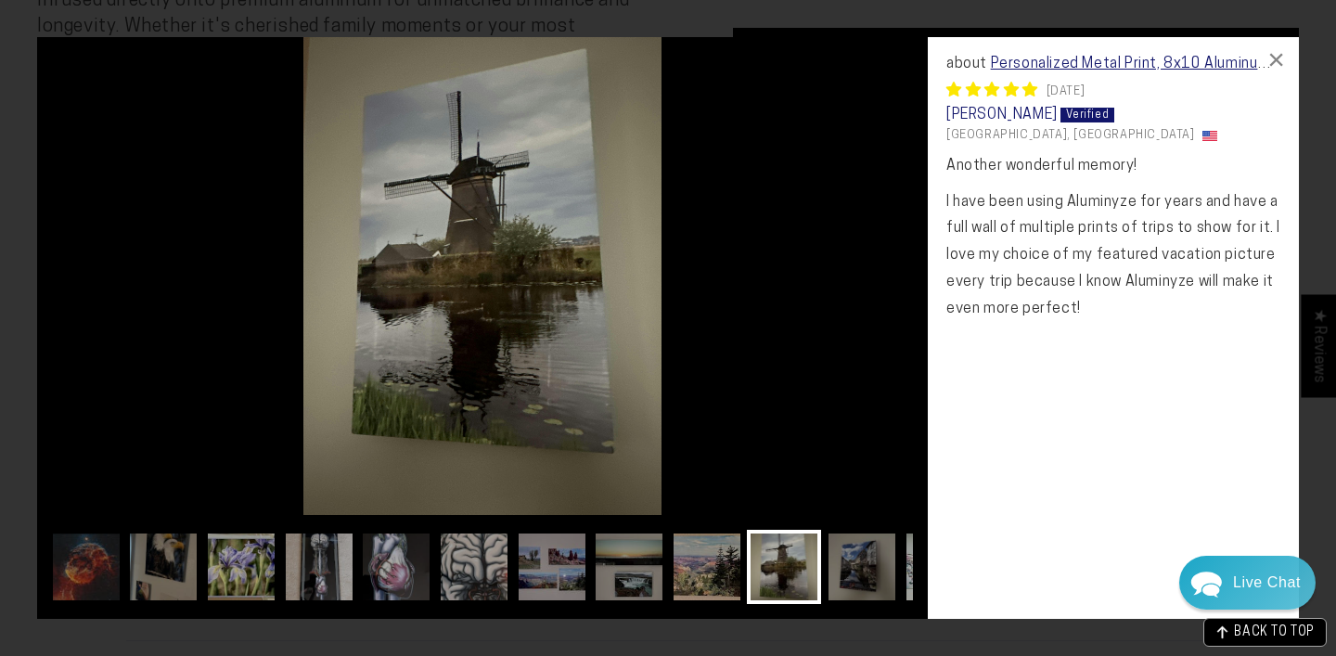
click at [870, 313] on img at bounding box center [482, 276] width 891 height 478
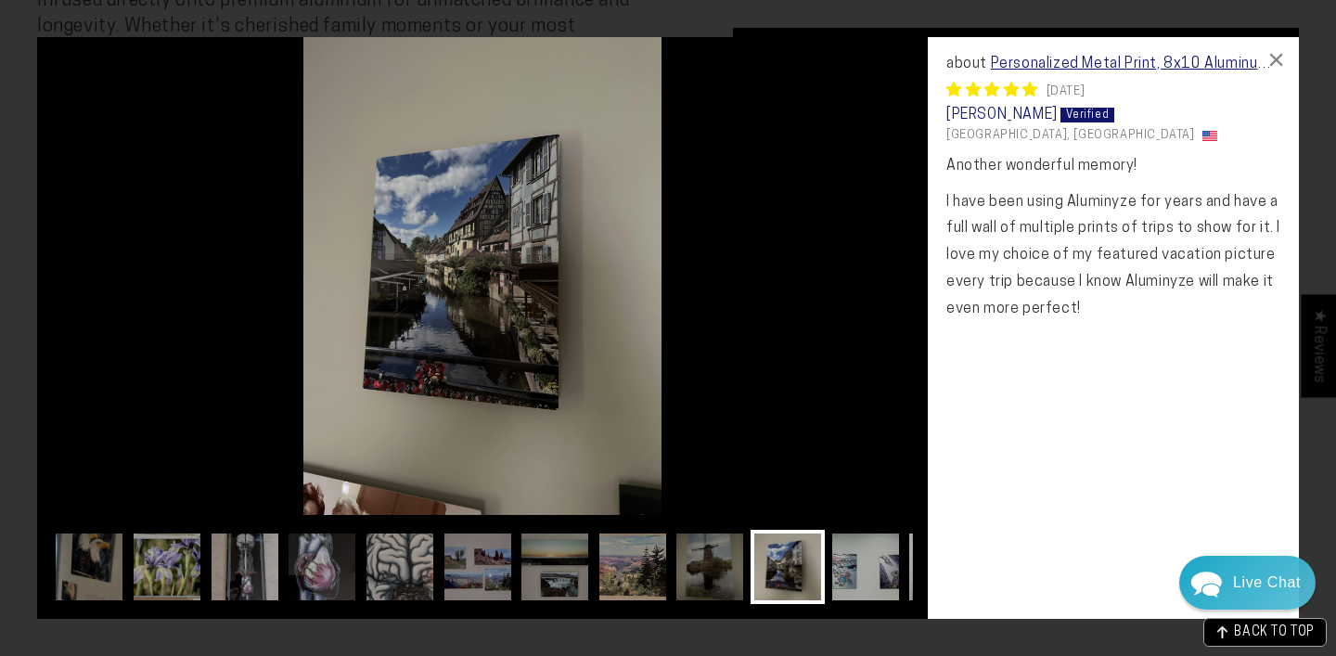
click at [870, 313] on img at bounding box center [482, 276] width 891 height 478
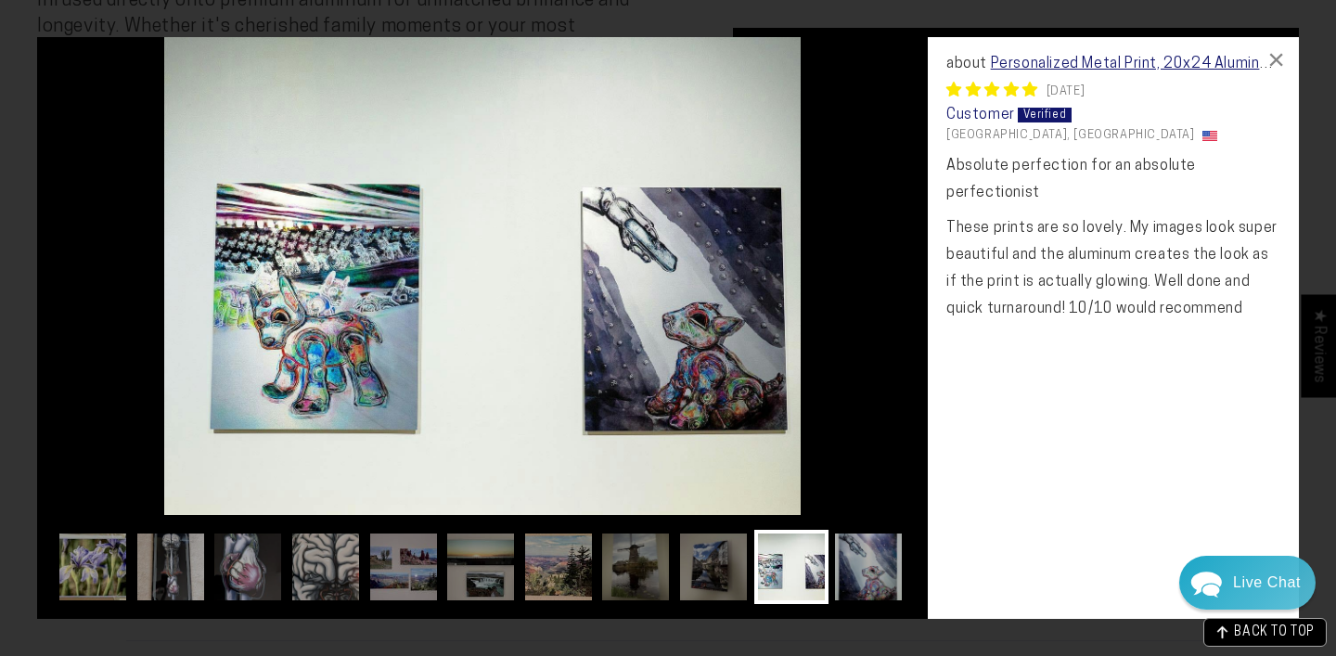
click at [114, 299] on img at bounding box center [482, 276] width 891 height 478
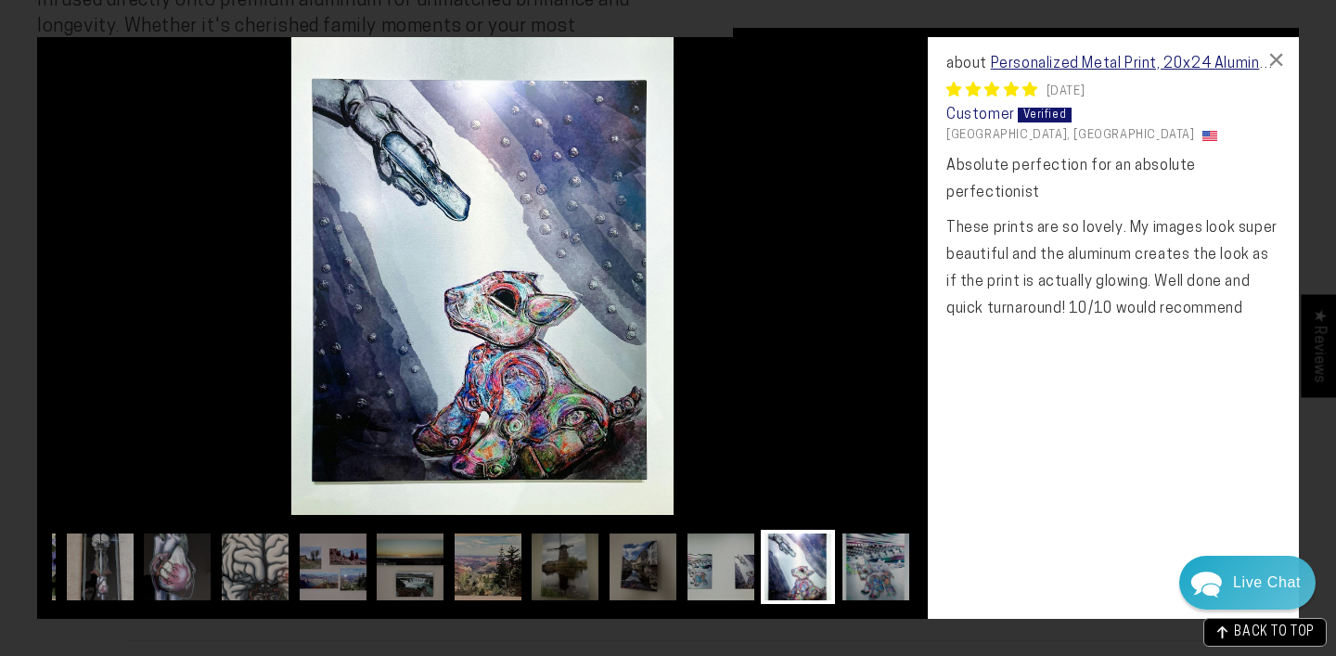
click at [119, 298] on img at bounding box center [482, 276] width 891 height 478
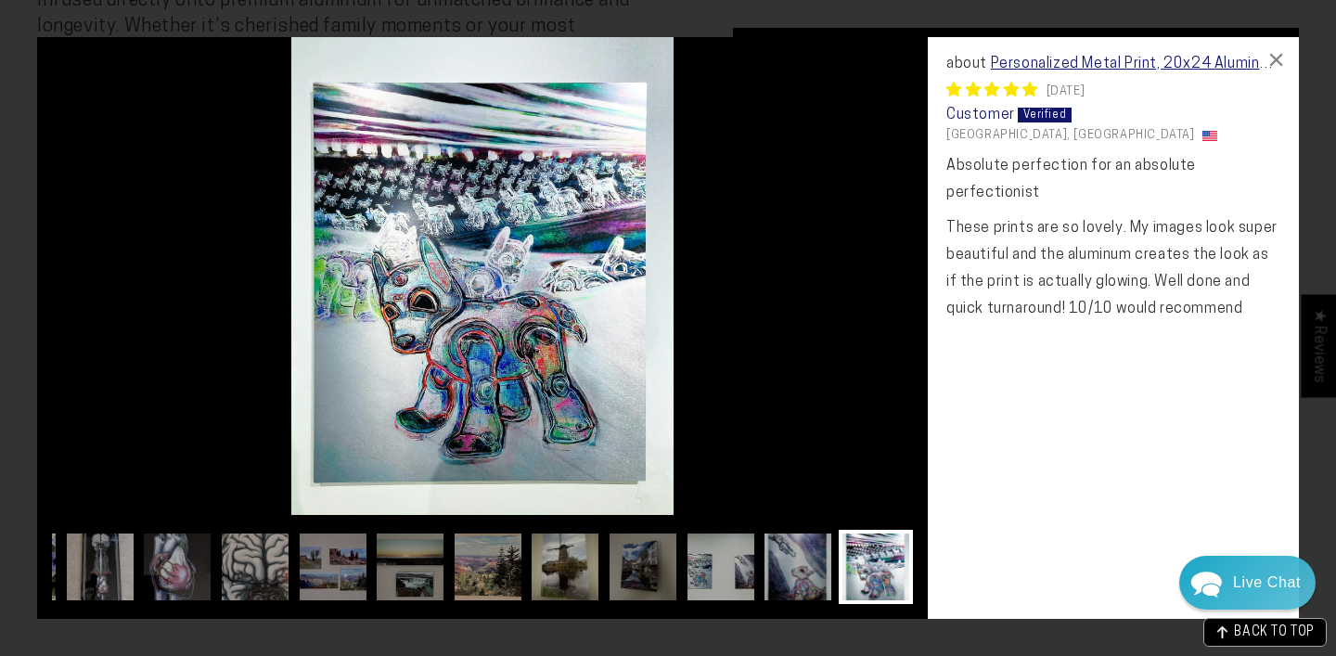
click at [578, 569] on img at bounding box center [565, 567] width 74 height 74
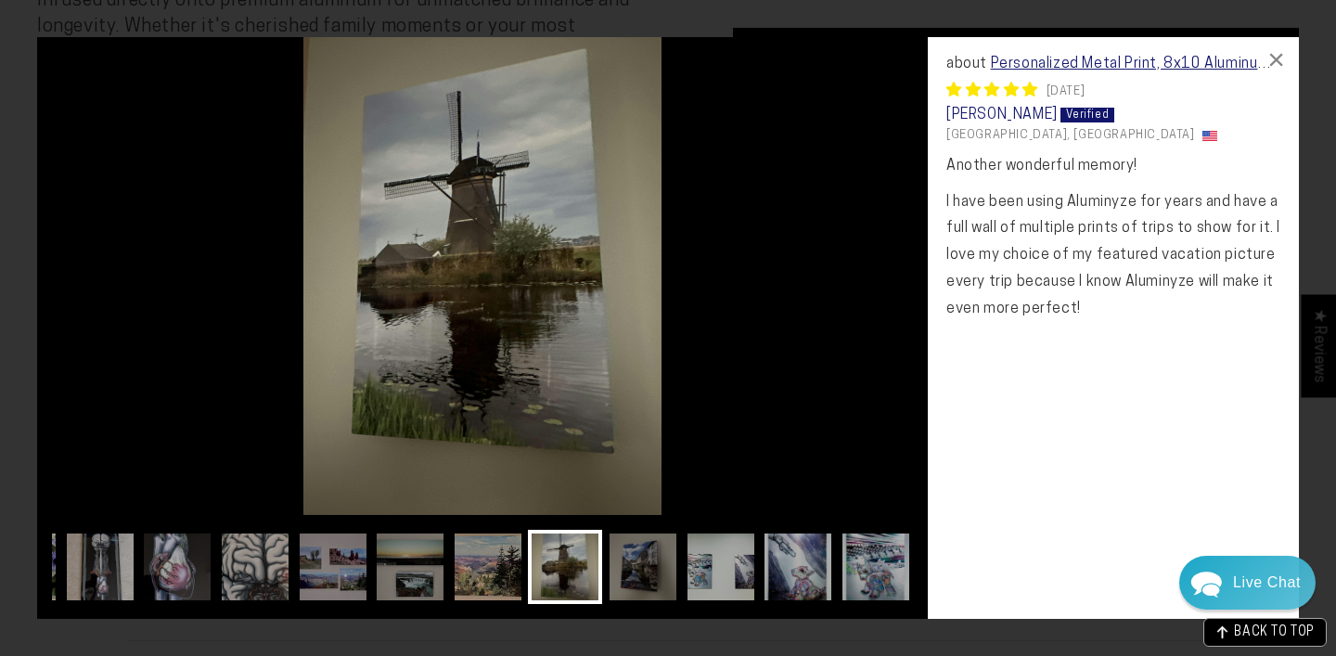
scroll to position [0, 624]
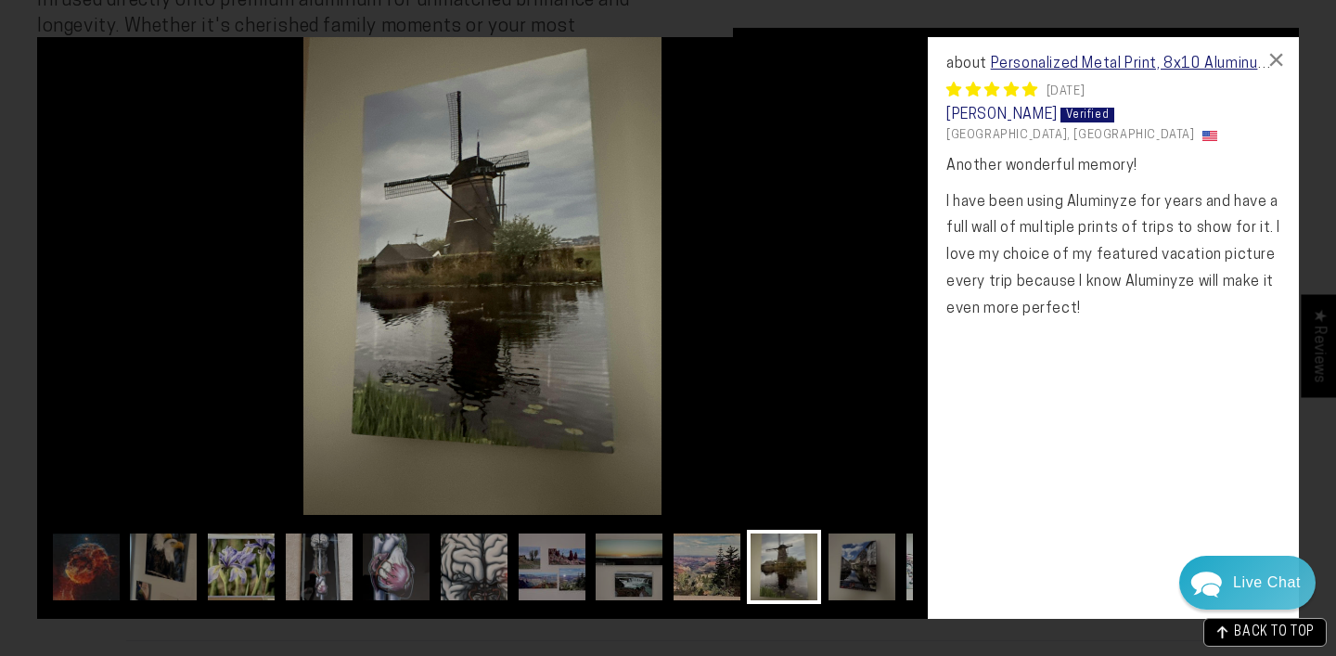
click at [825, 241] on img at bounding box center [482, 276] width 891 height 478
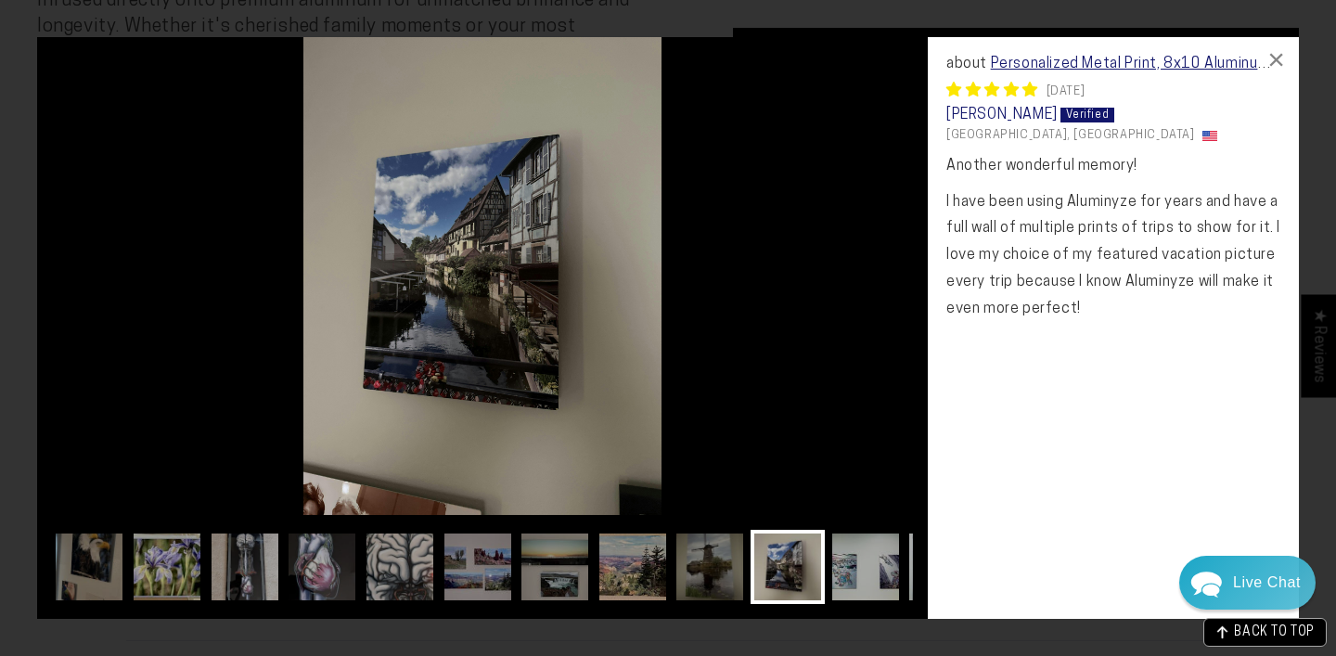
click at [808, 277] on img at bounding box center [482, 276] width 891 height 478
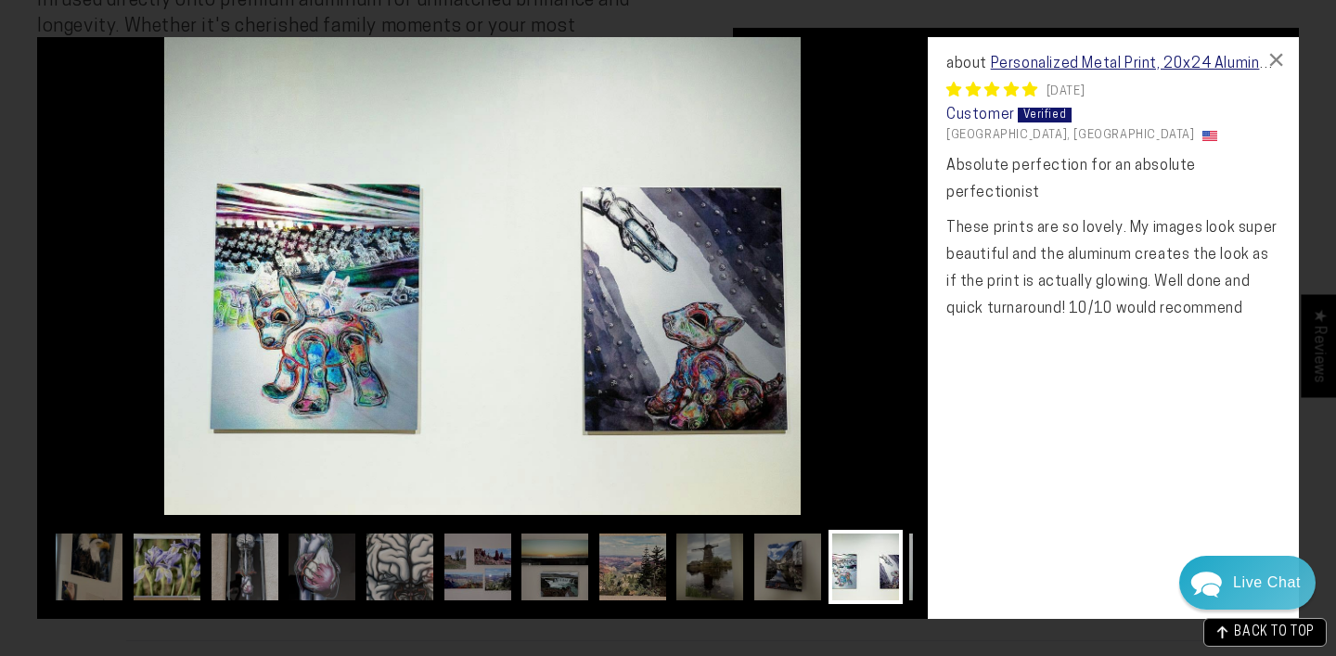
scroll to position [0, 772]
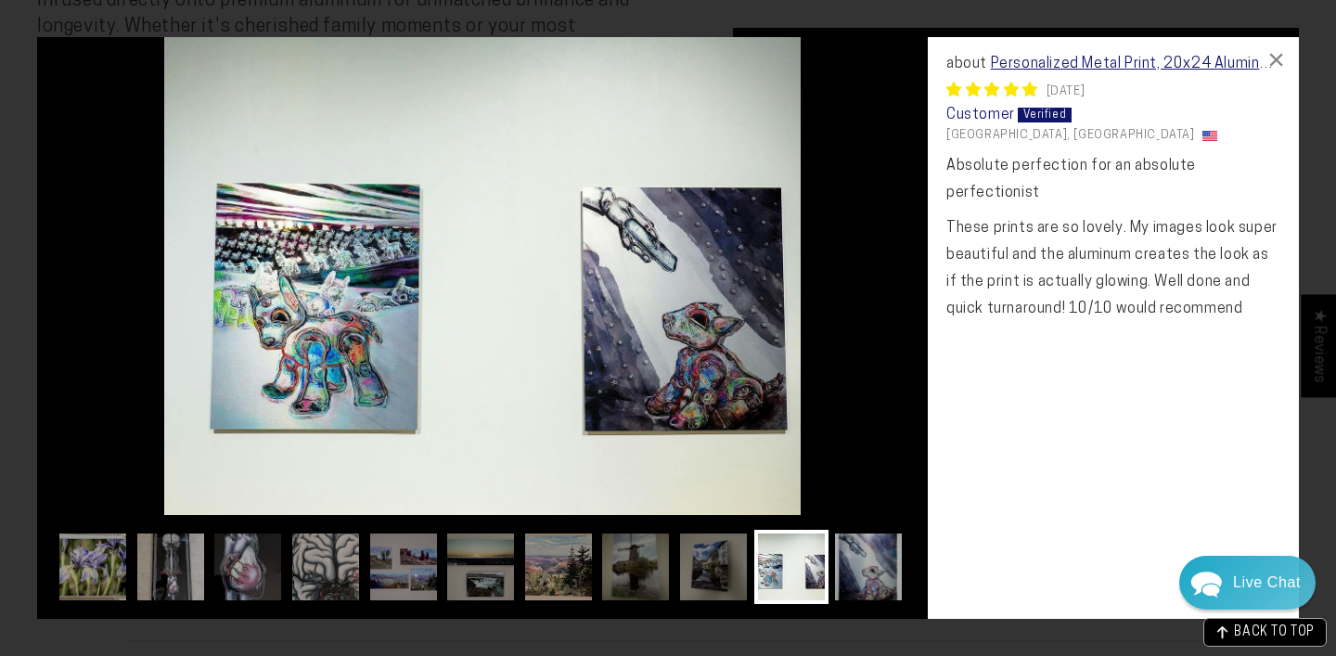
click at [808, 277] on img at bounding box center [482, 276] width 891 height 478
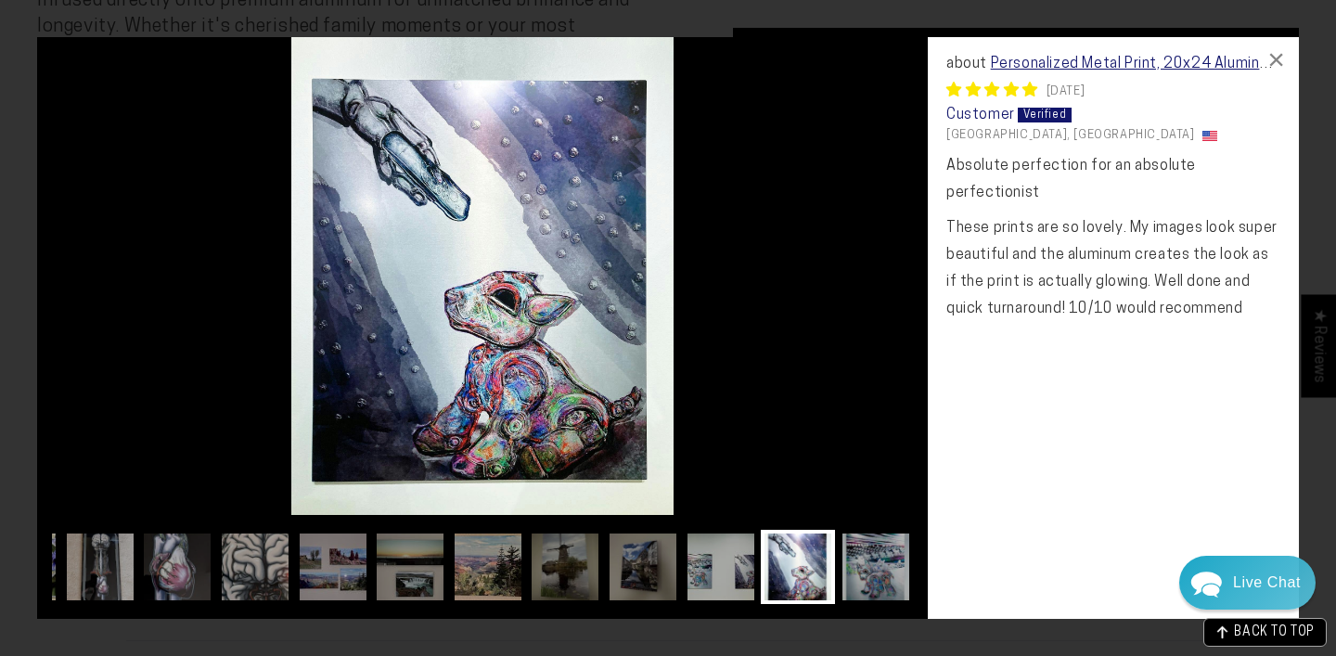
click at [808, 277] on img at bounding box center [482, 276] width 891 height 478
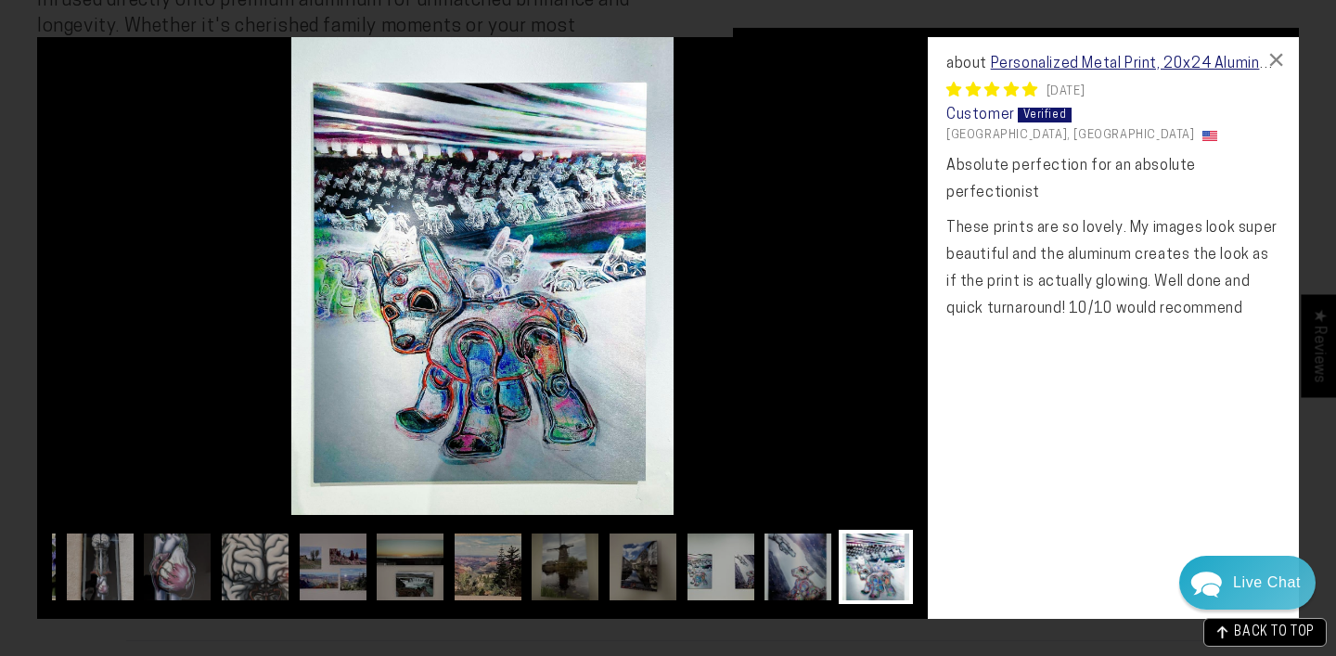
click at [808, 277] on img at bounding box center [482, 276] width 891 height 478
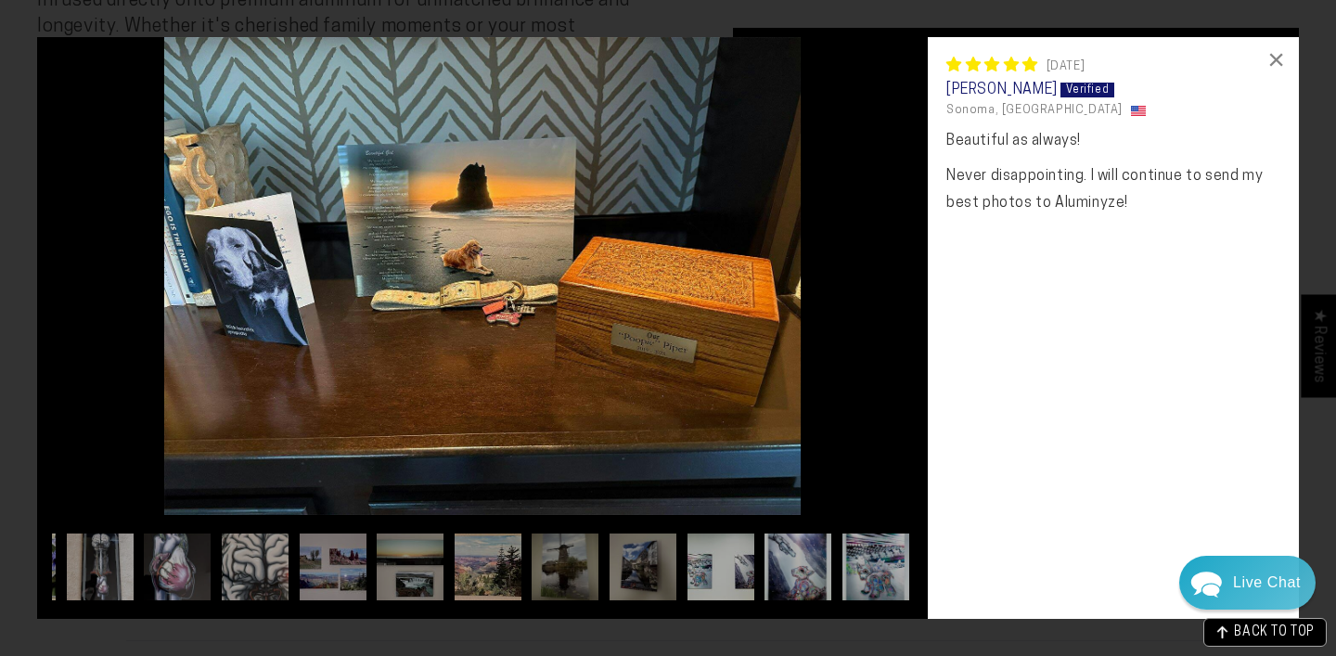
scroll to position [0, 0]
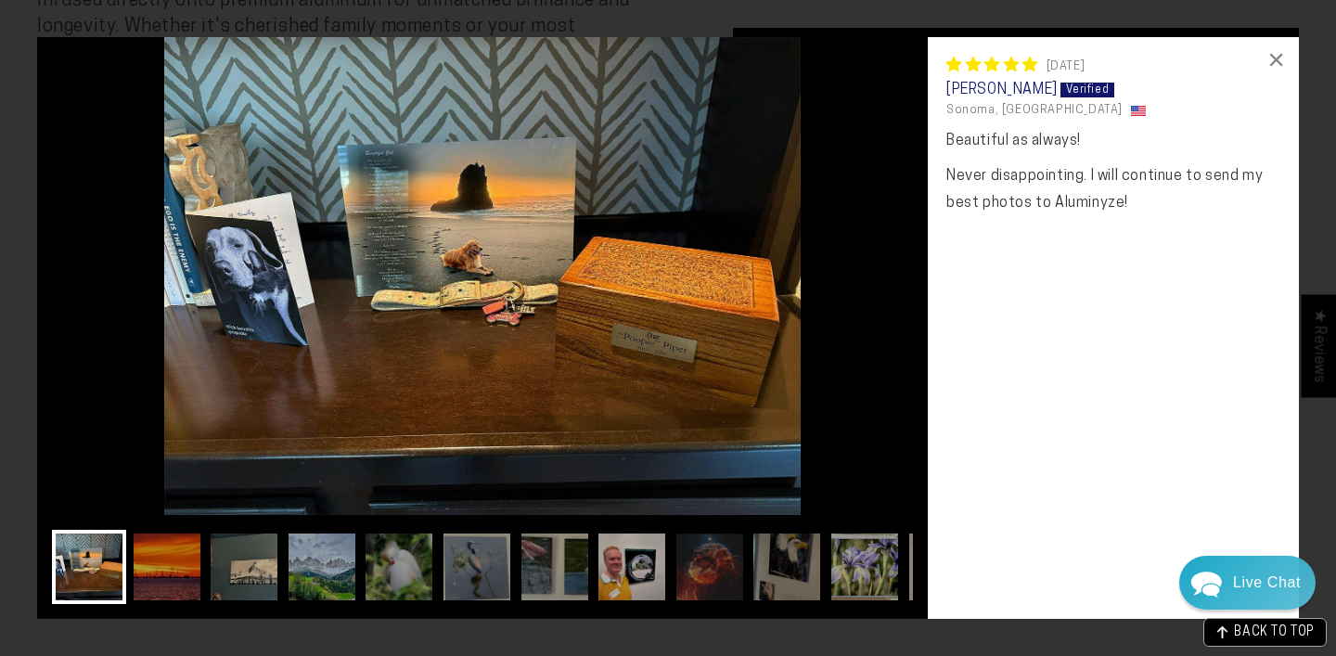
click at [808, 277] on img at bounding box center [482, 276] width 891 height 478
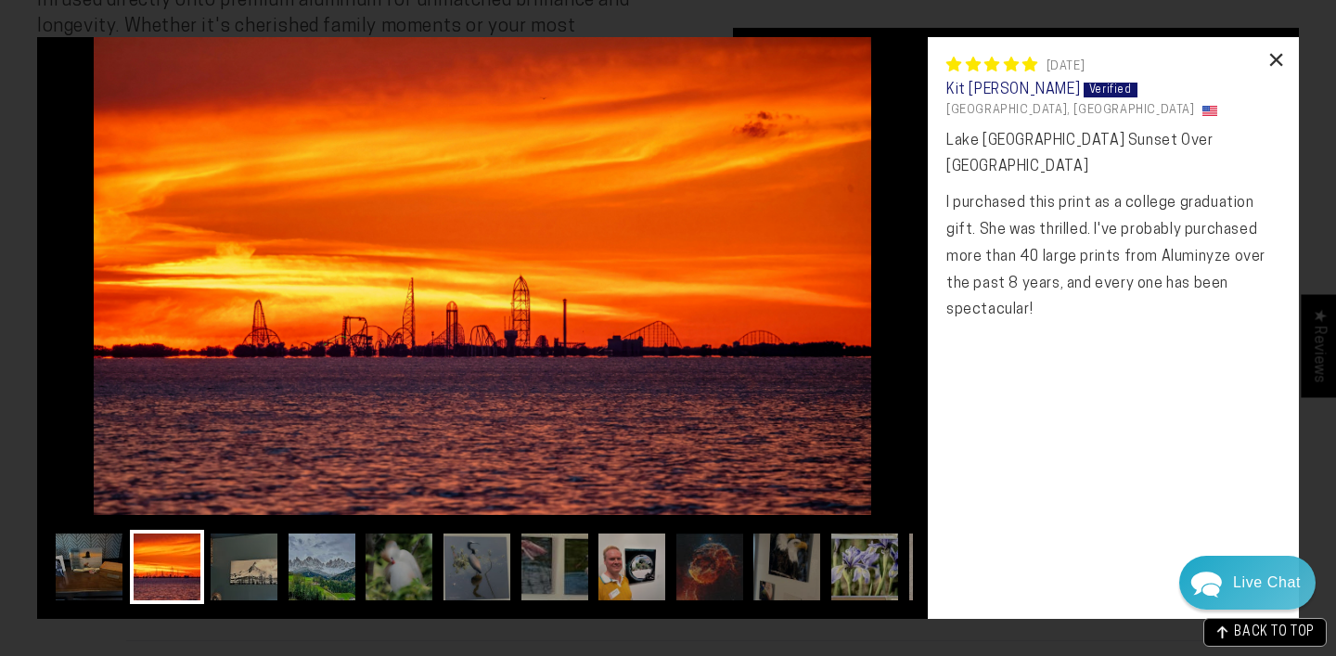
click at [1274, 61] on div "×" at bounding box center [1276, 59] width 45 height 45
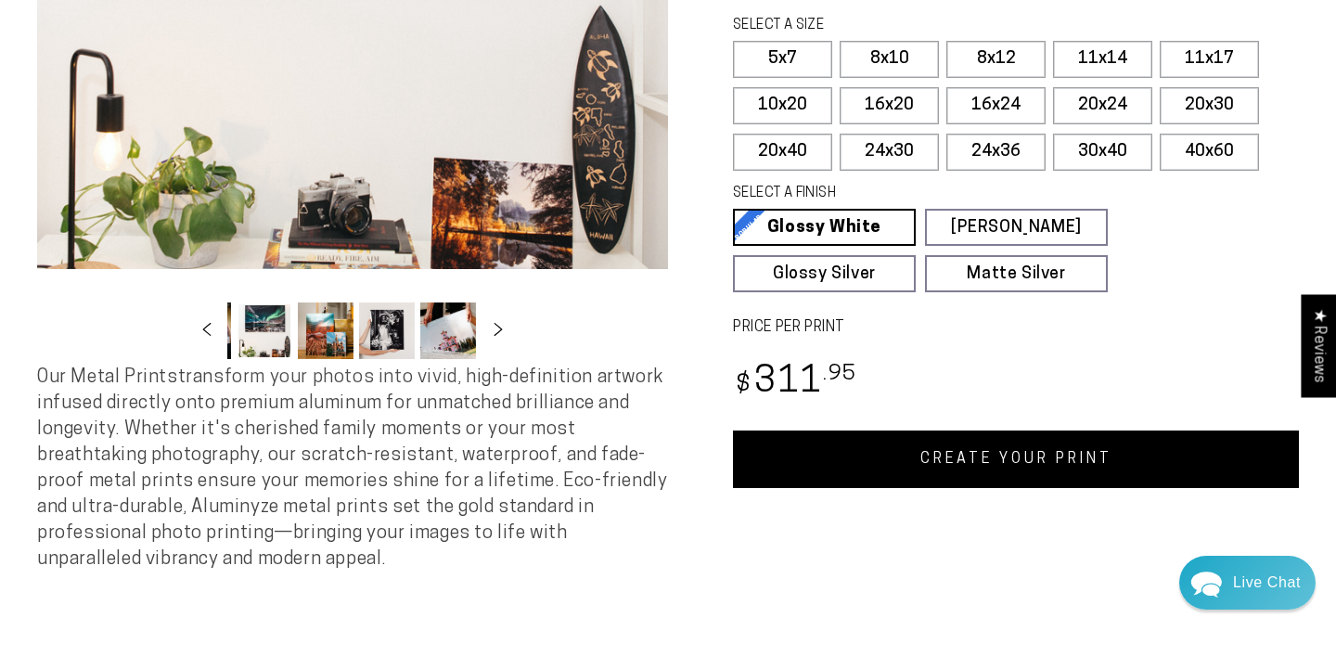
scroll to position [257, 0]
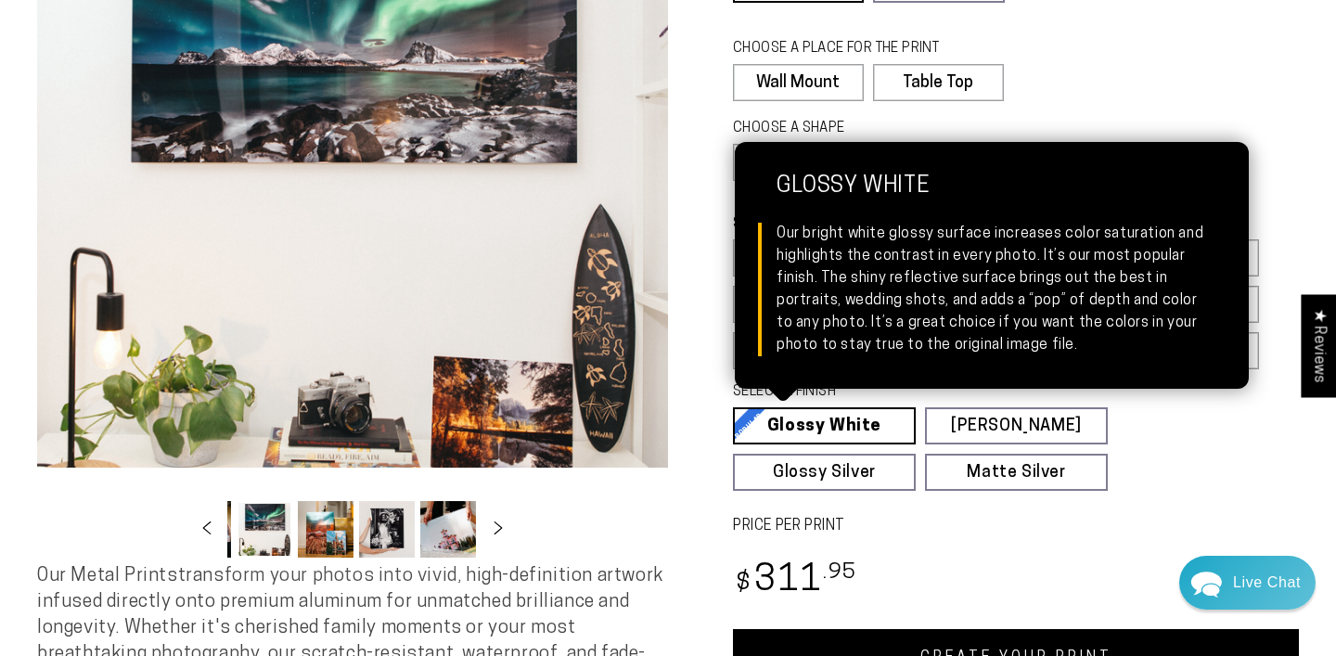
click at [850, 429] on link "Glossy White Glossy White Our bright white glossy surface increases color satur…" at bounding box center [824, 425] width 183 height 37
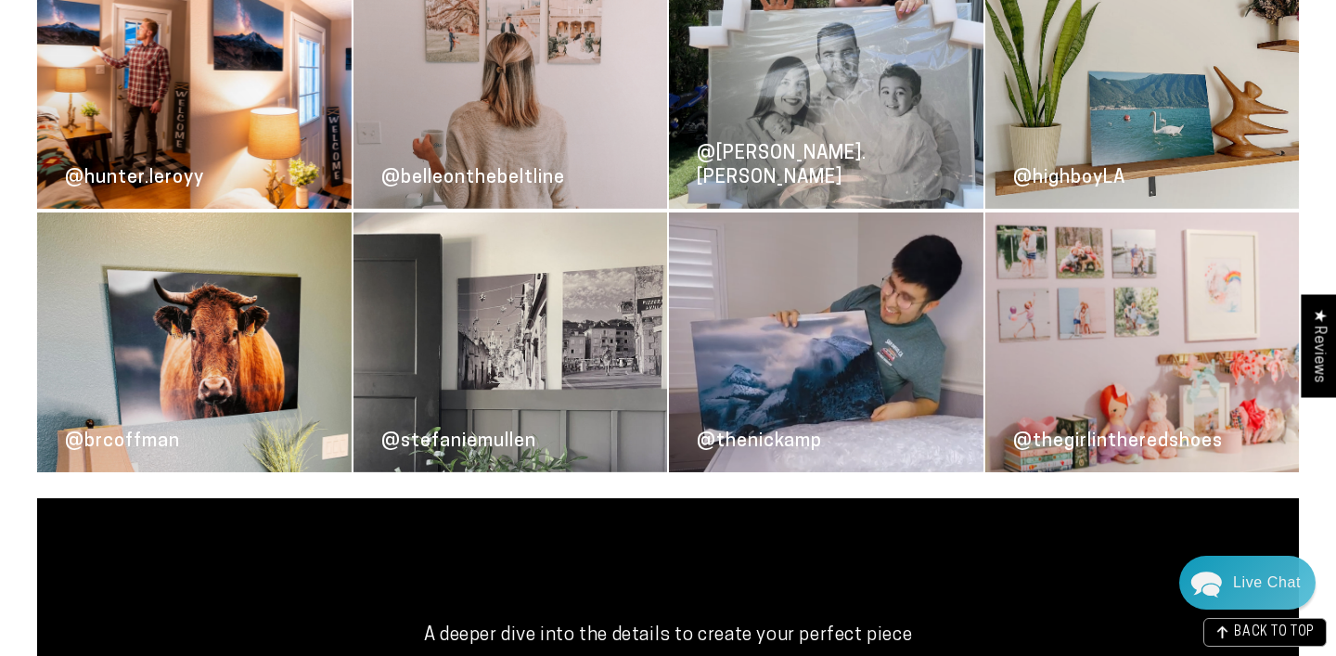
scroll to position [2770, 0]
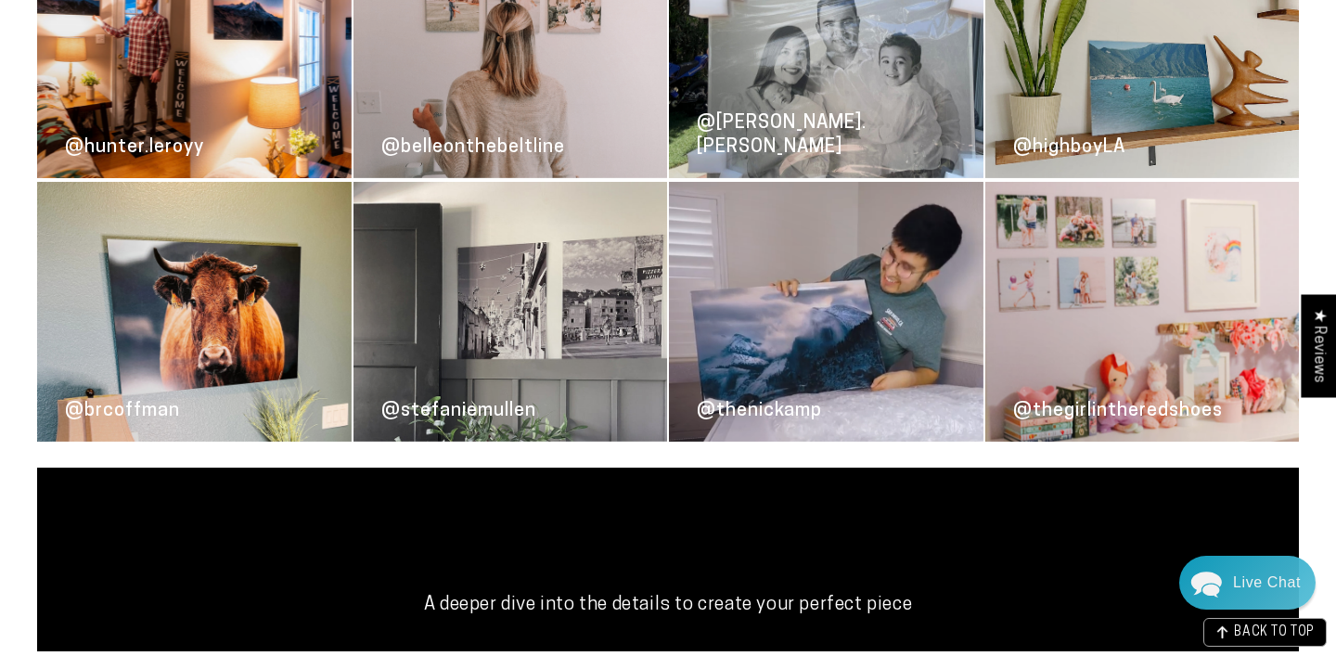
click at [795, 310] on link "@thenickamp" at bounding box center [826, 312] width 315 height 260
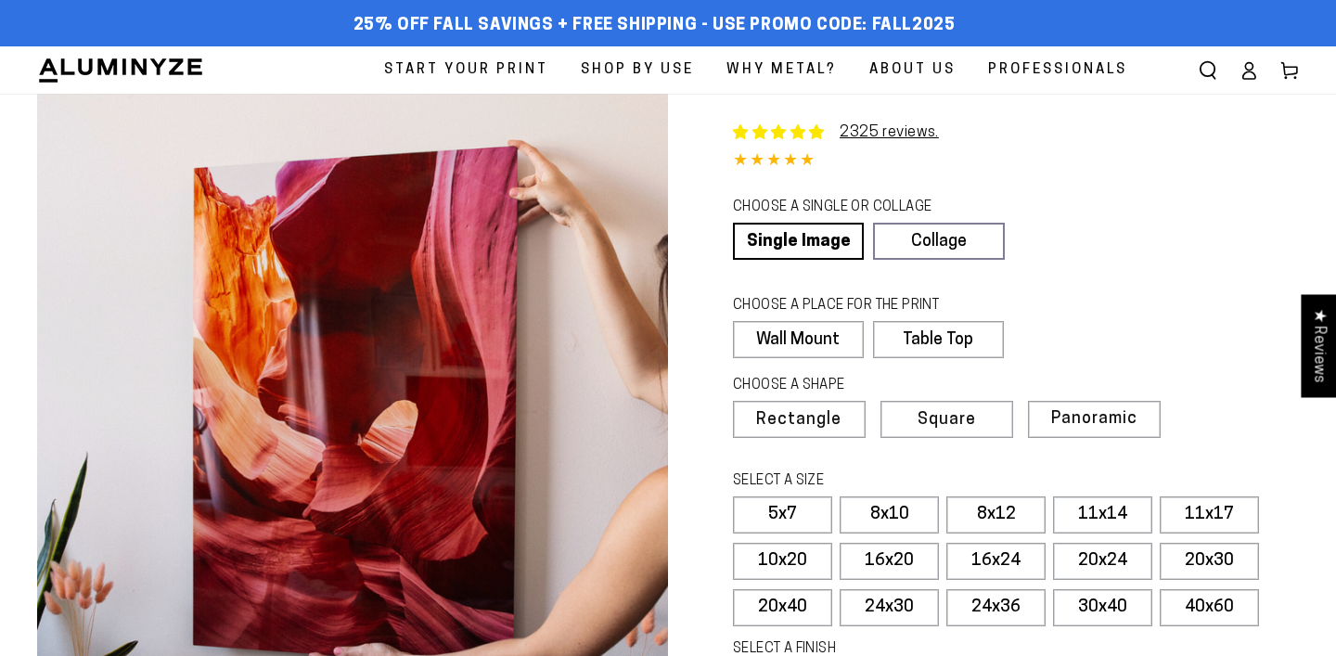
select select "**********"
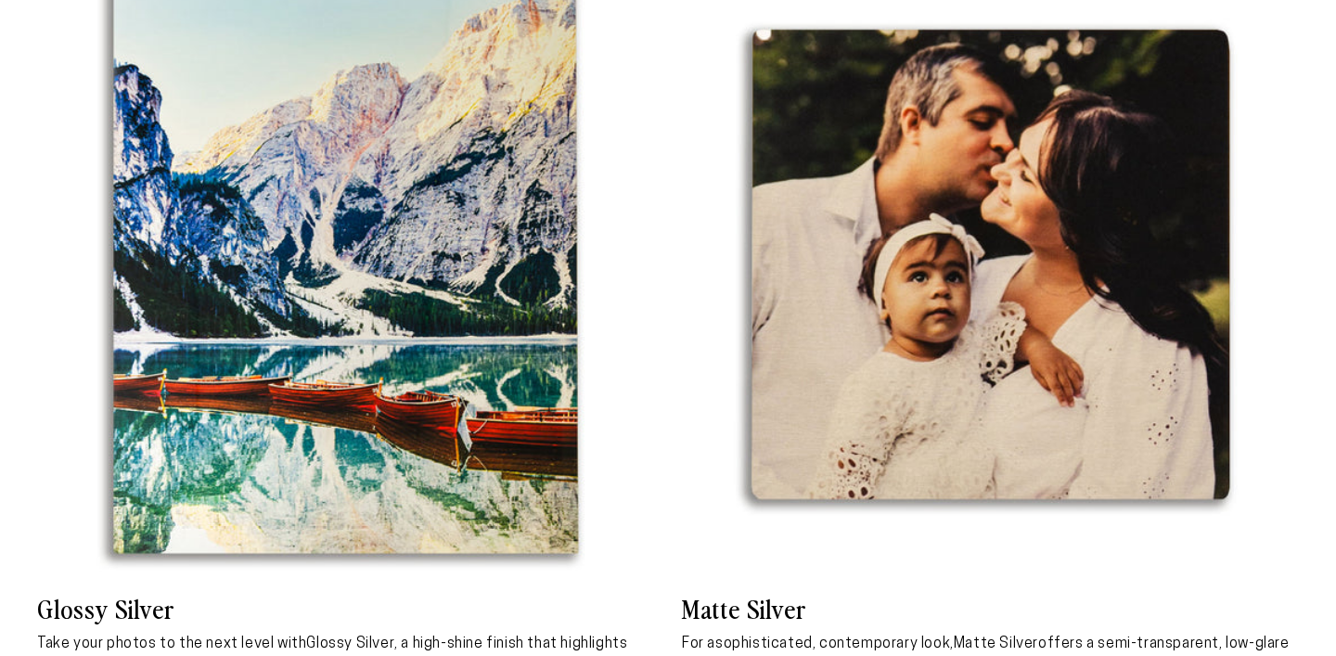
scroll to position [3298, 0]
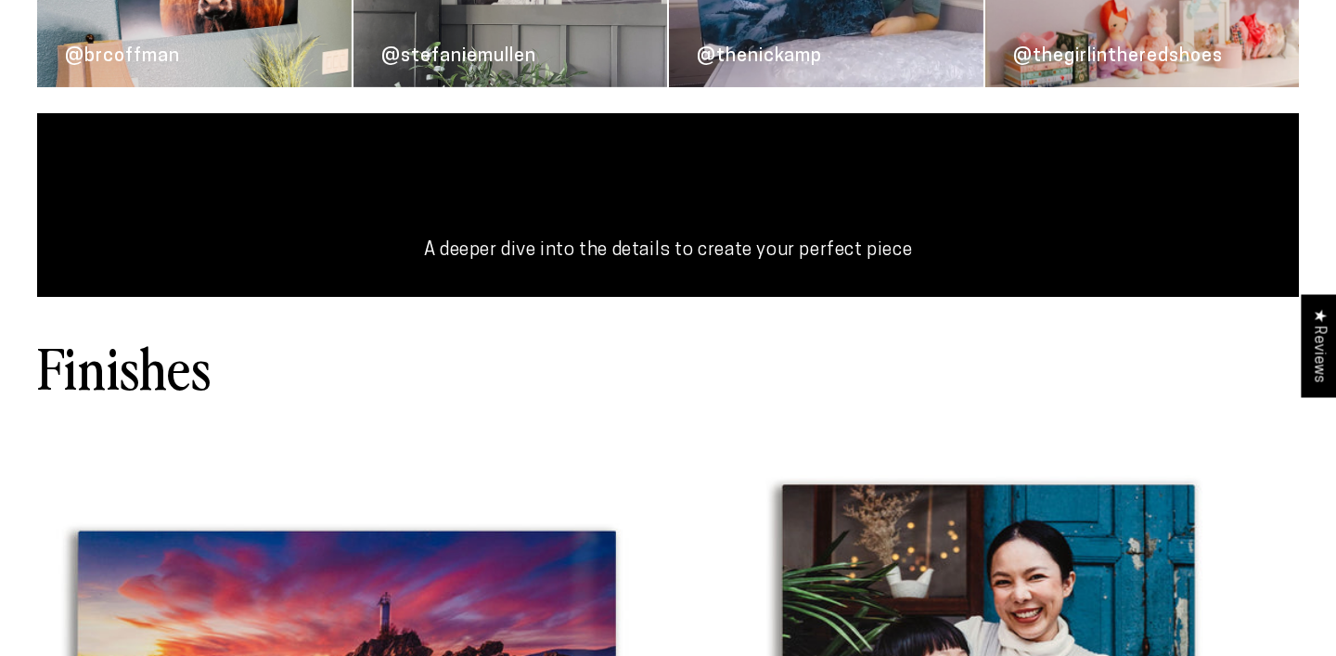
select select "**********"
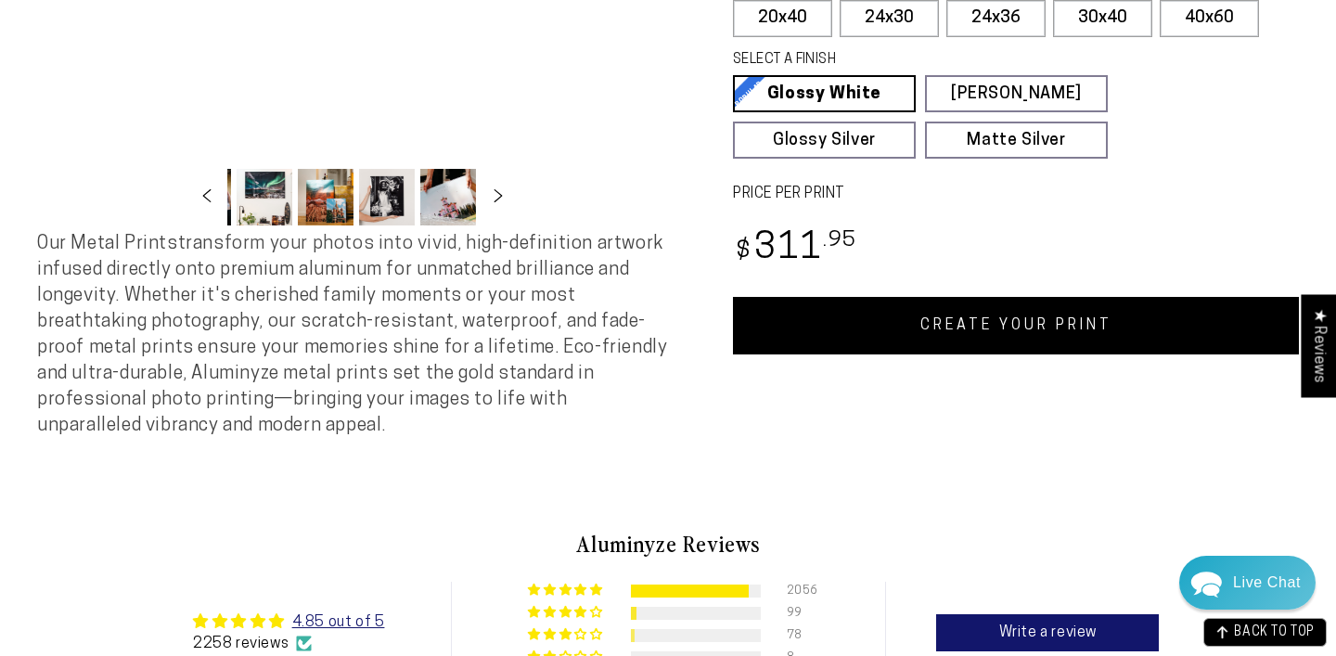
scroll to position [0, 0]
